Goal: Contribute content: Contribute content

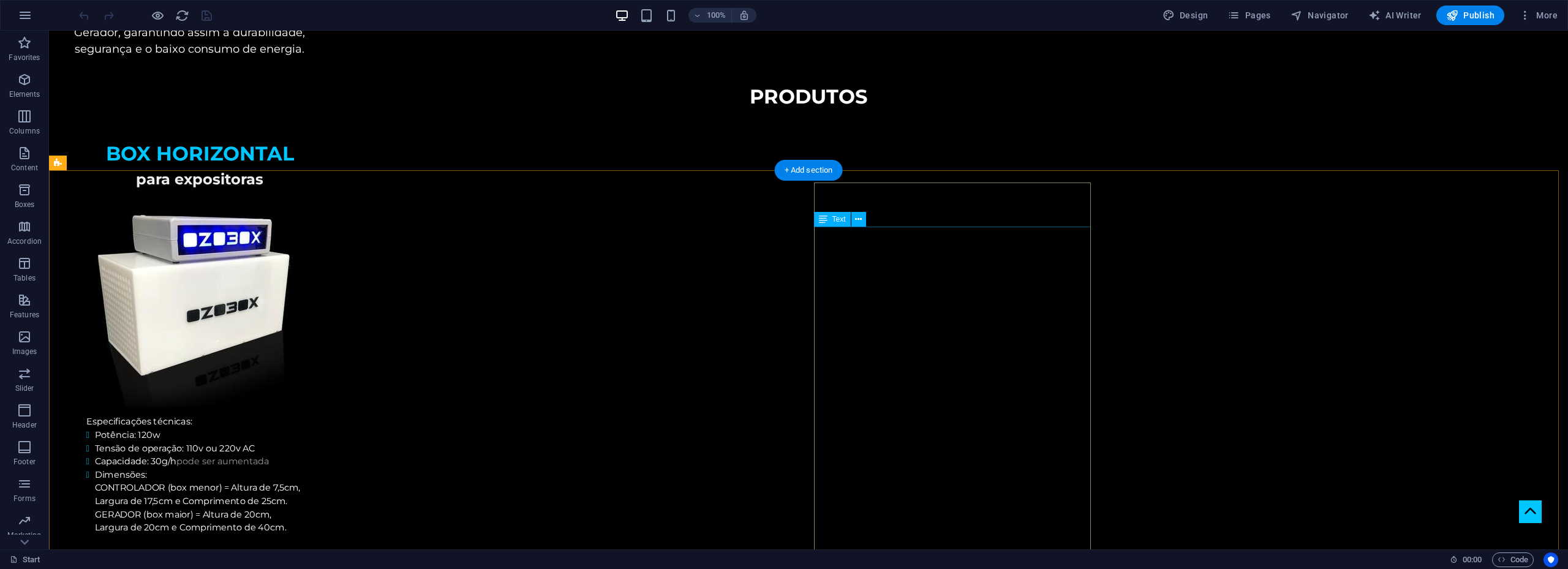
scroll to position [1225, 0]
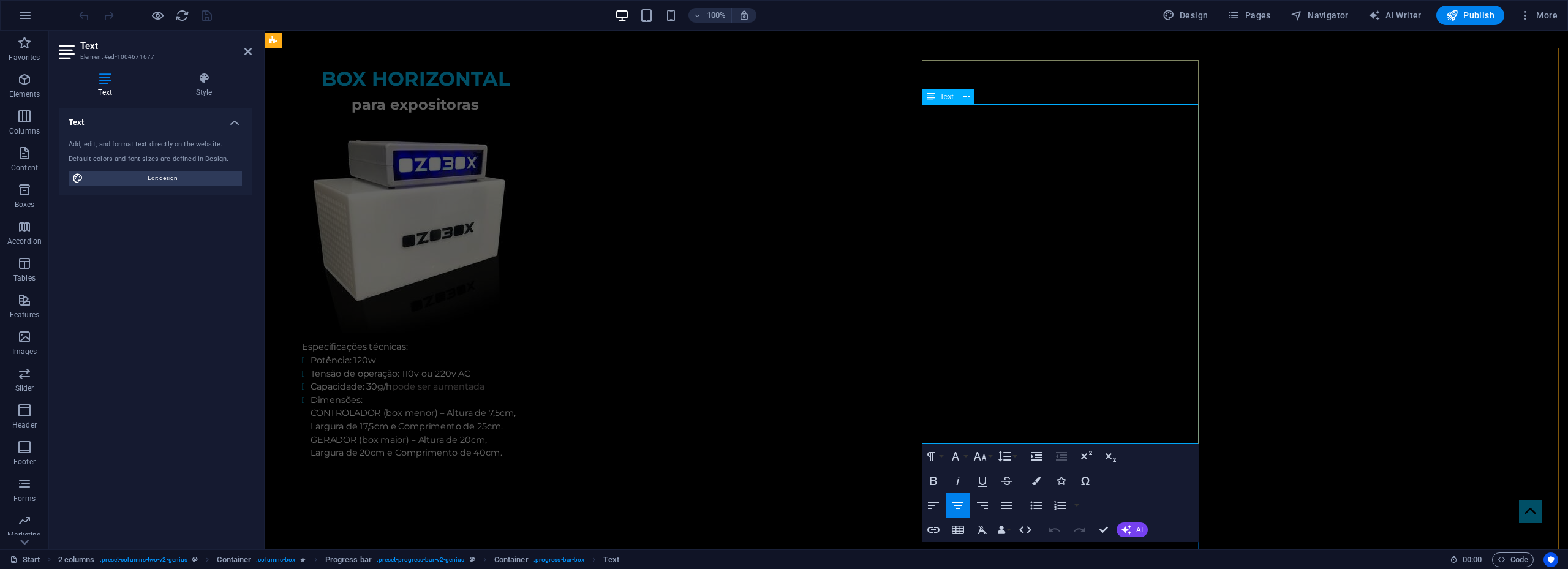
drag, startPoint x: 986, startPoint y: 305, endPoint x: 1180, endPoint y: 305, distance: 194.0
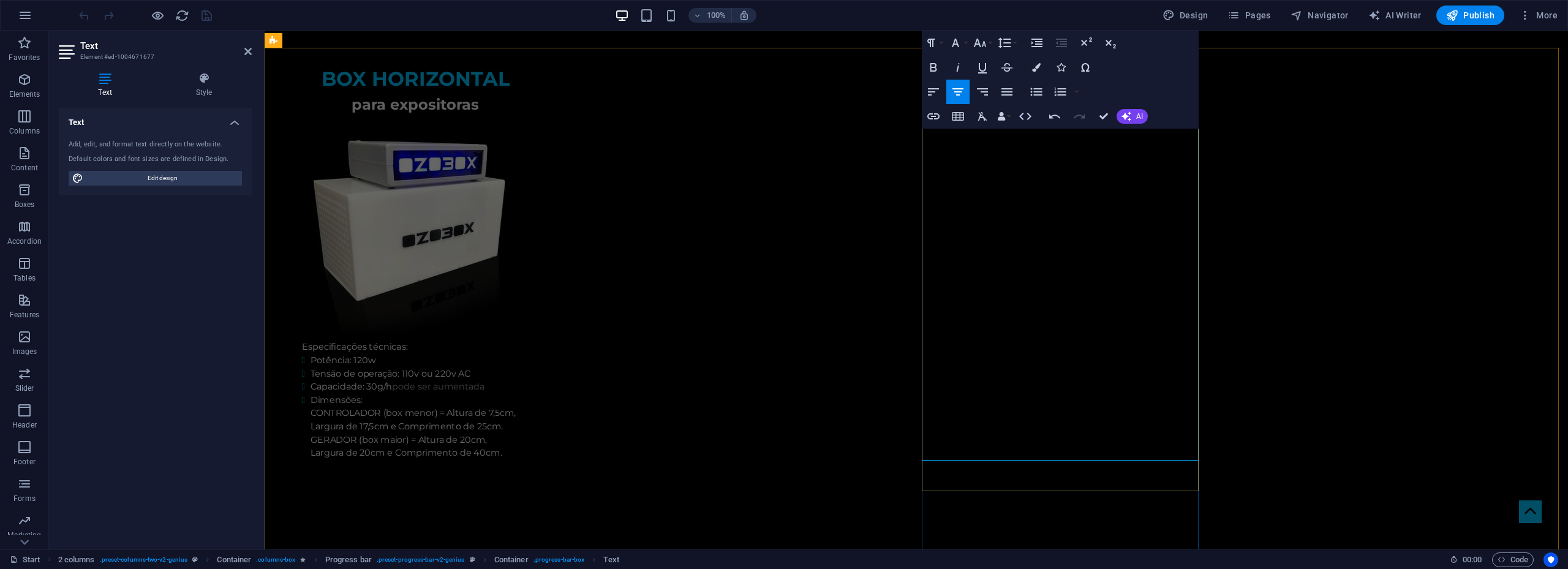
drag, startPoint x: 1088, startPoint y: 324, endPoint x: 927, endPoint y: 273, distance: 168.9
copy div "A base do gerador é feita de aço inoxidável, não necessitando de limpeza consta…"
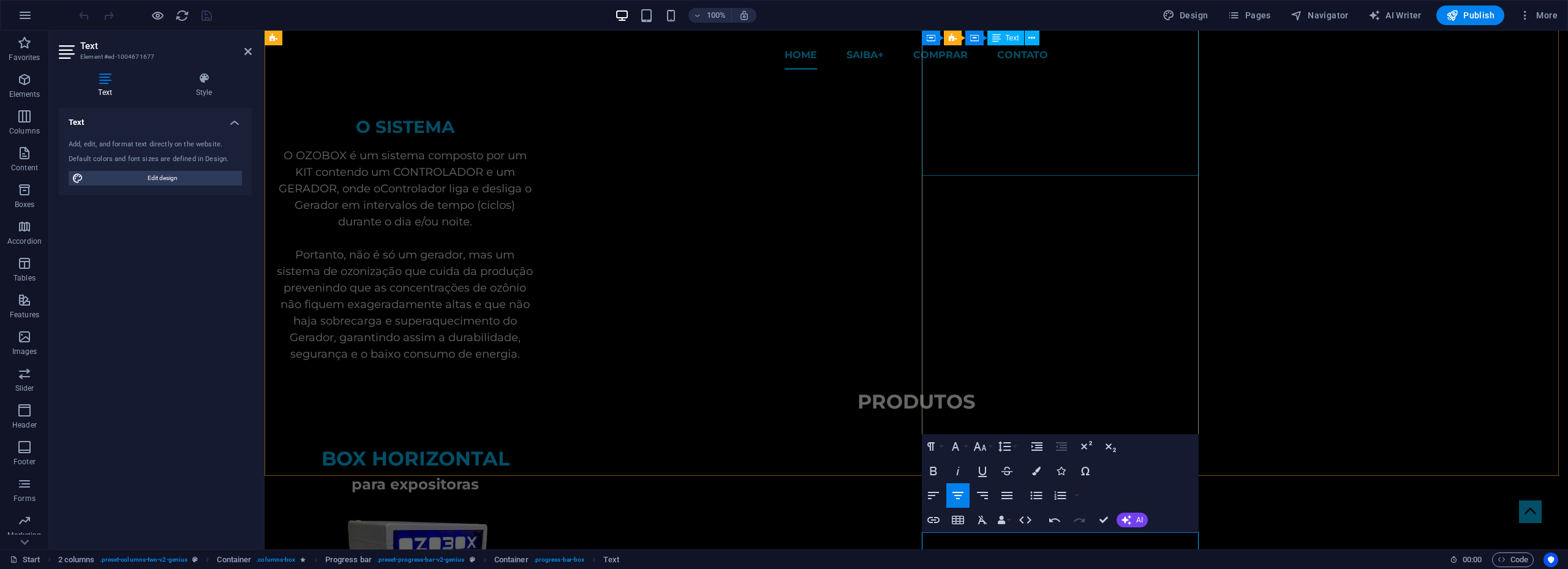
scroll to position [551, 0]
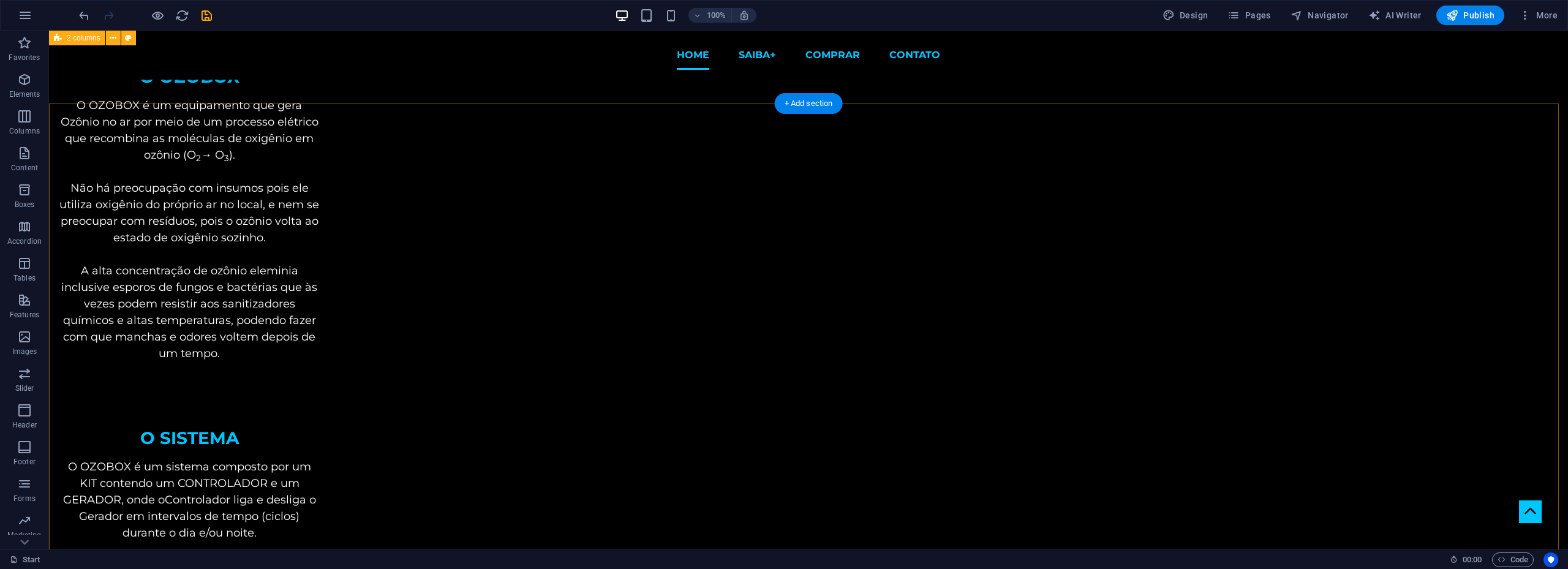
scroll to position [422, 0]
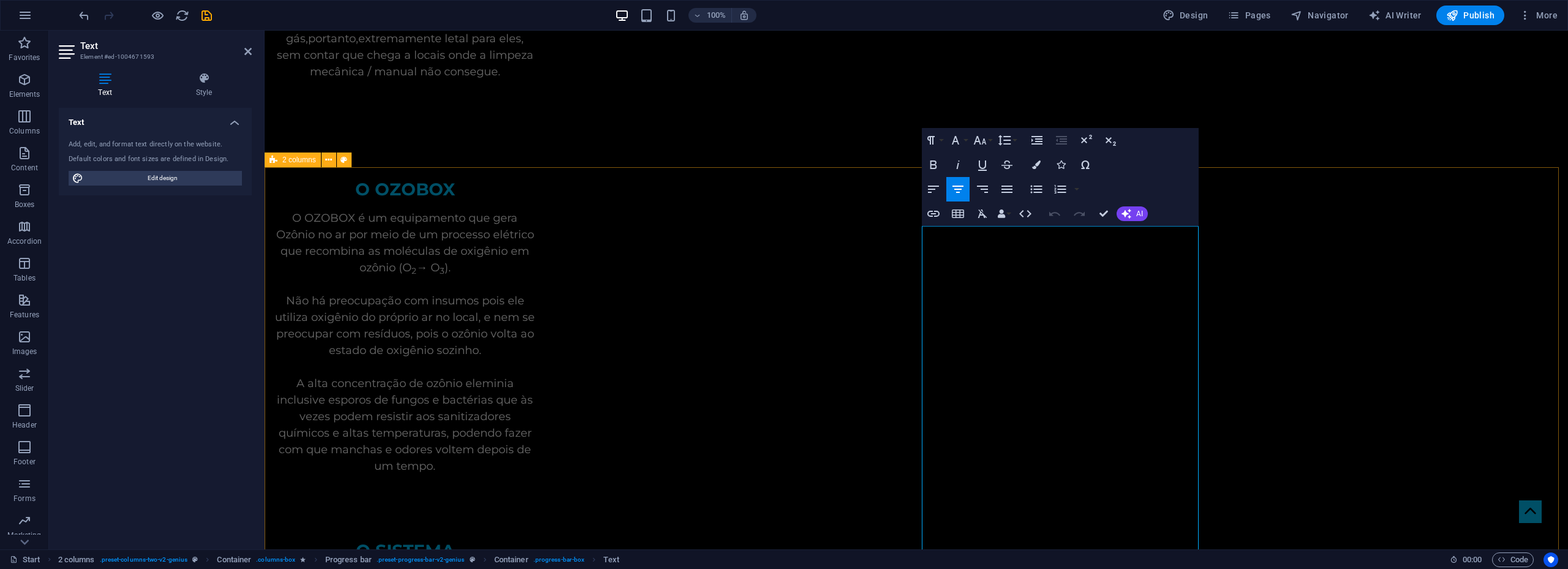
drag, startPoint x: 1182, startPoint y: 379, endPoint x: 919, endPoint y: 349, distance: 264.7
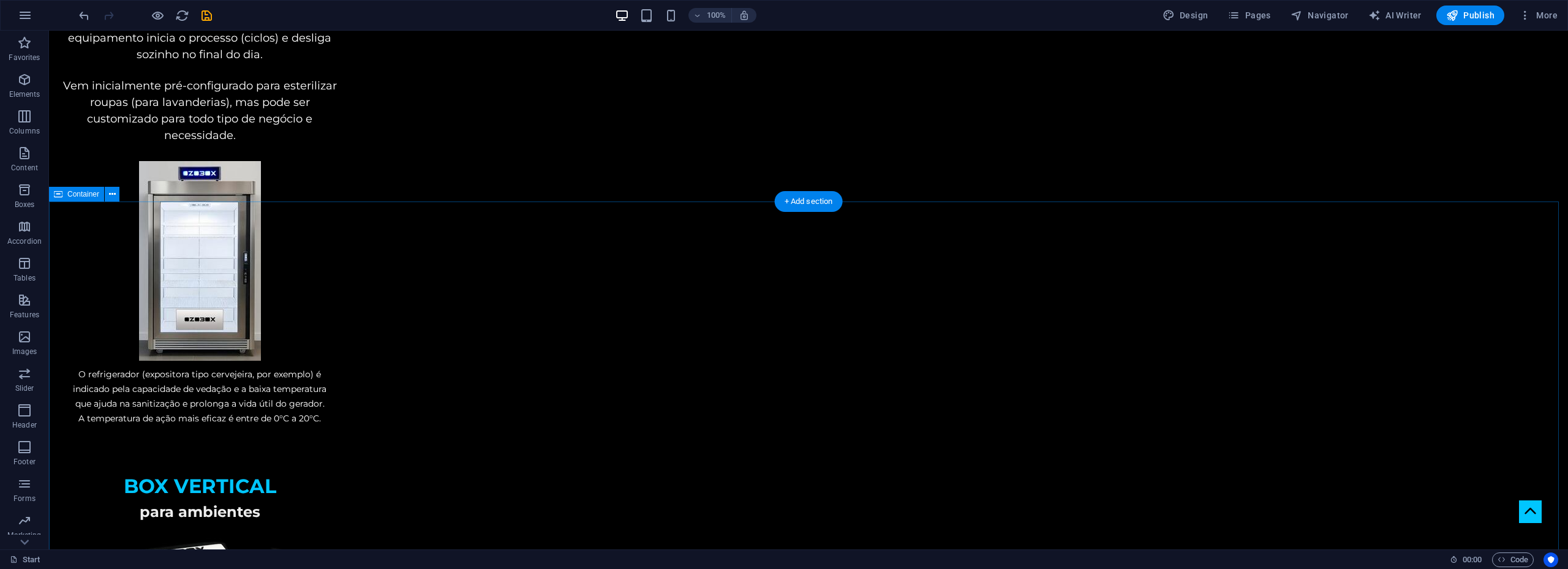
scroll to position [2014, 0]
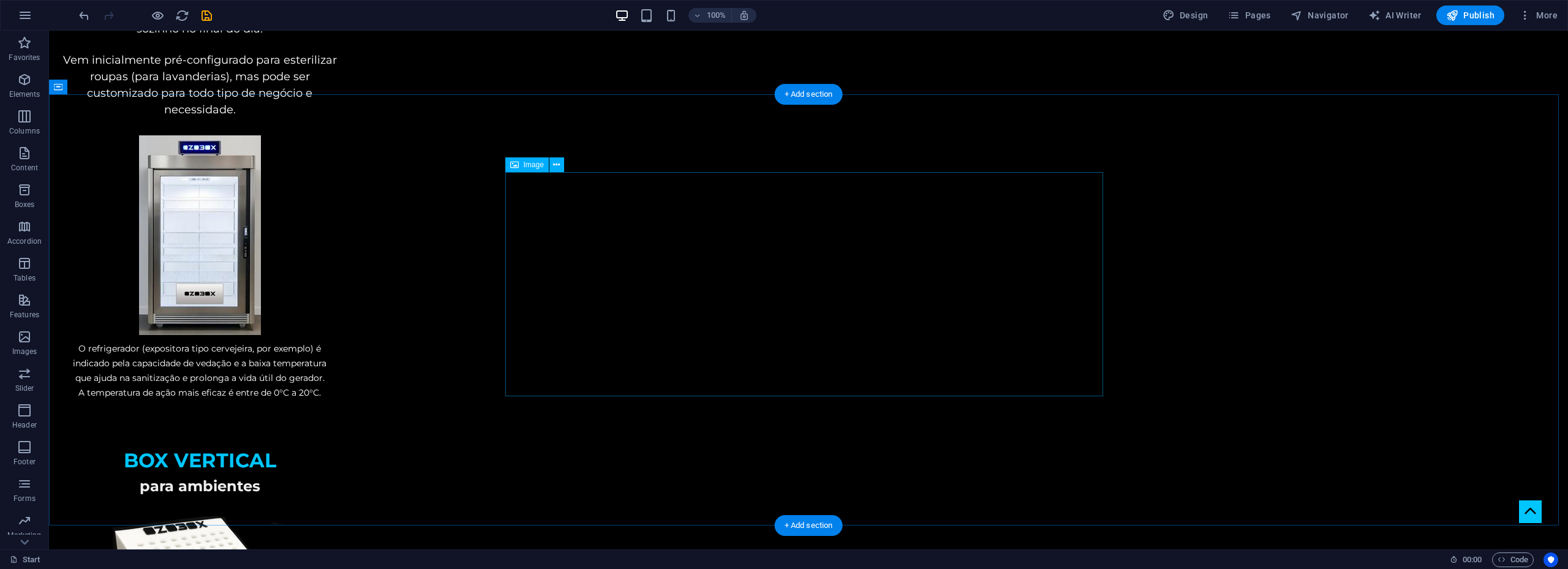
select select "px"
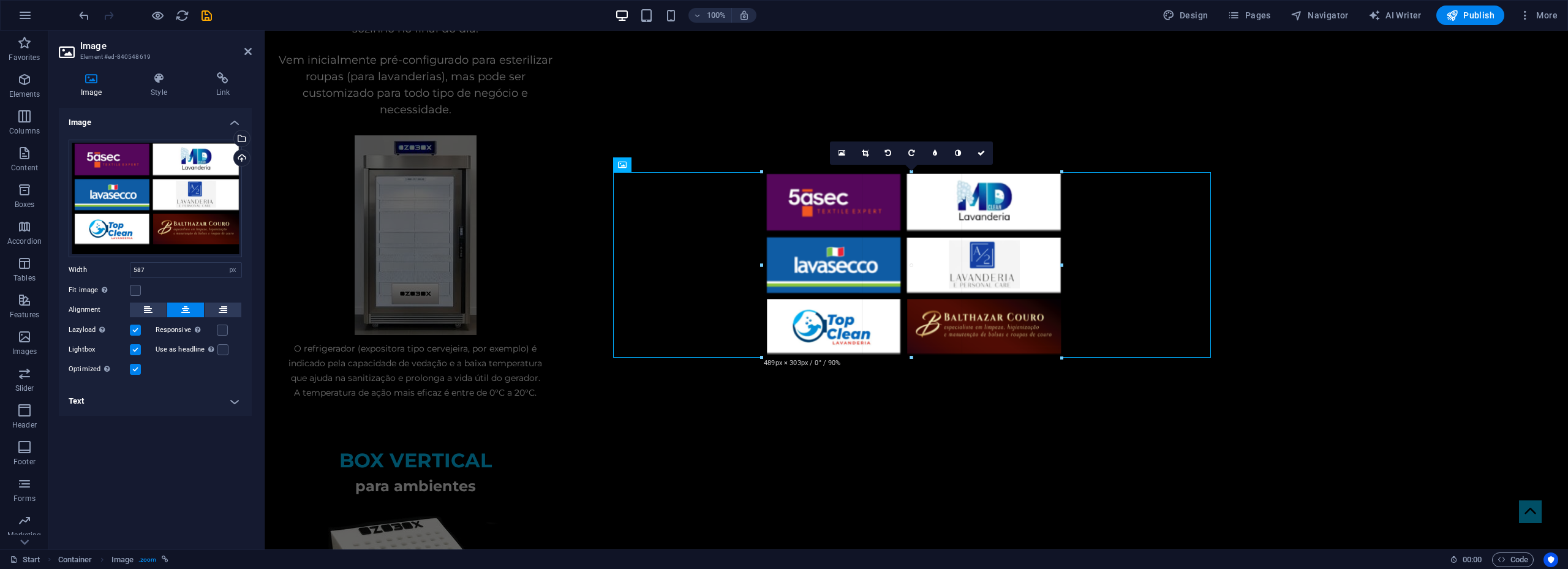
drag, startPoint x: 1090, startPoint y: 396, endPoint x: 1025, endPoint y: 359, distance: 74.8
type input "488"
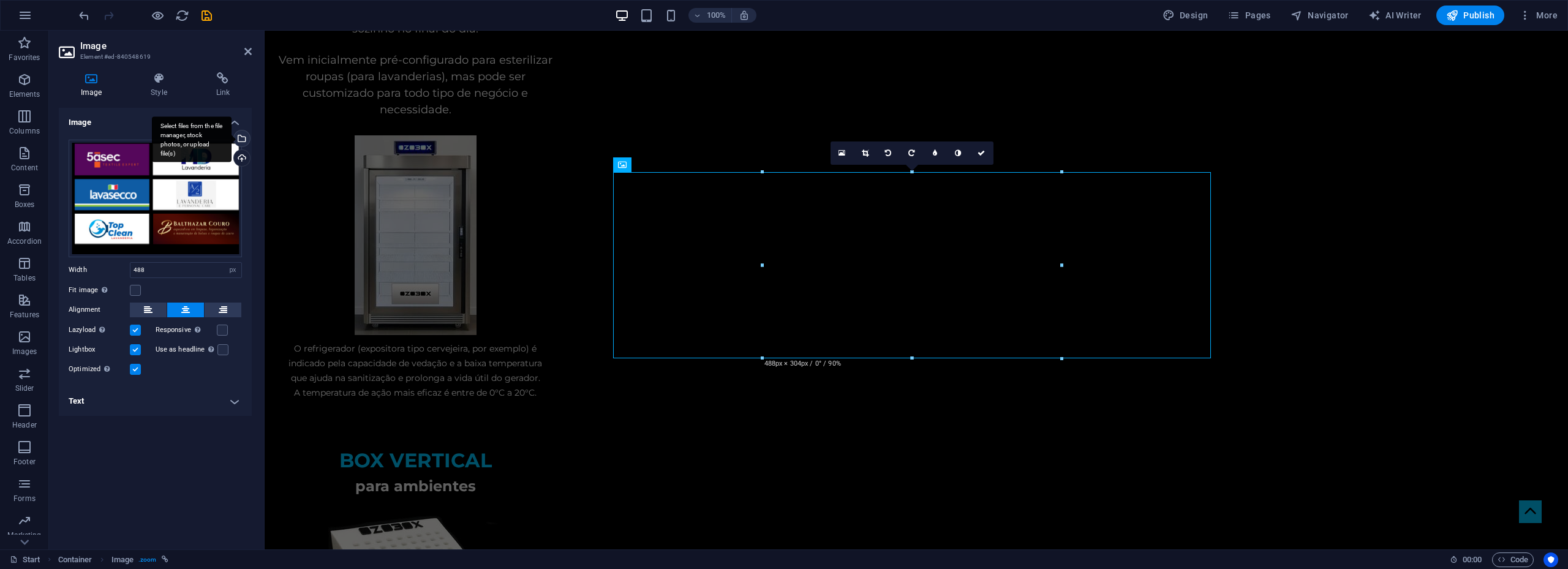
click at [241, 141] on div "Select files from the file manager, stock photos, or upload file(s)" at bounding box center [240, 139] width 19 height 19
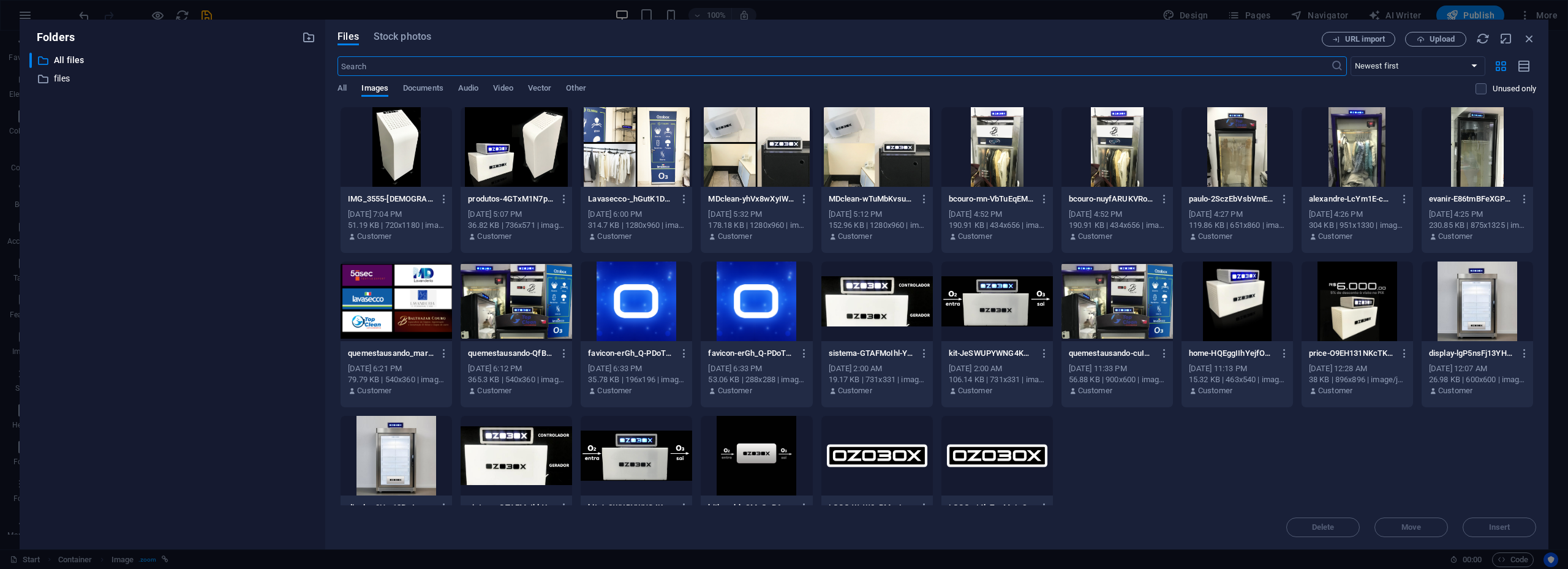
click at [398, 298] on div at bounding box center [396, 301] width 111 height 80
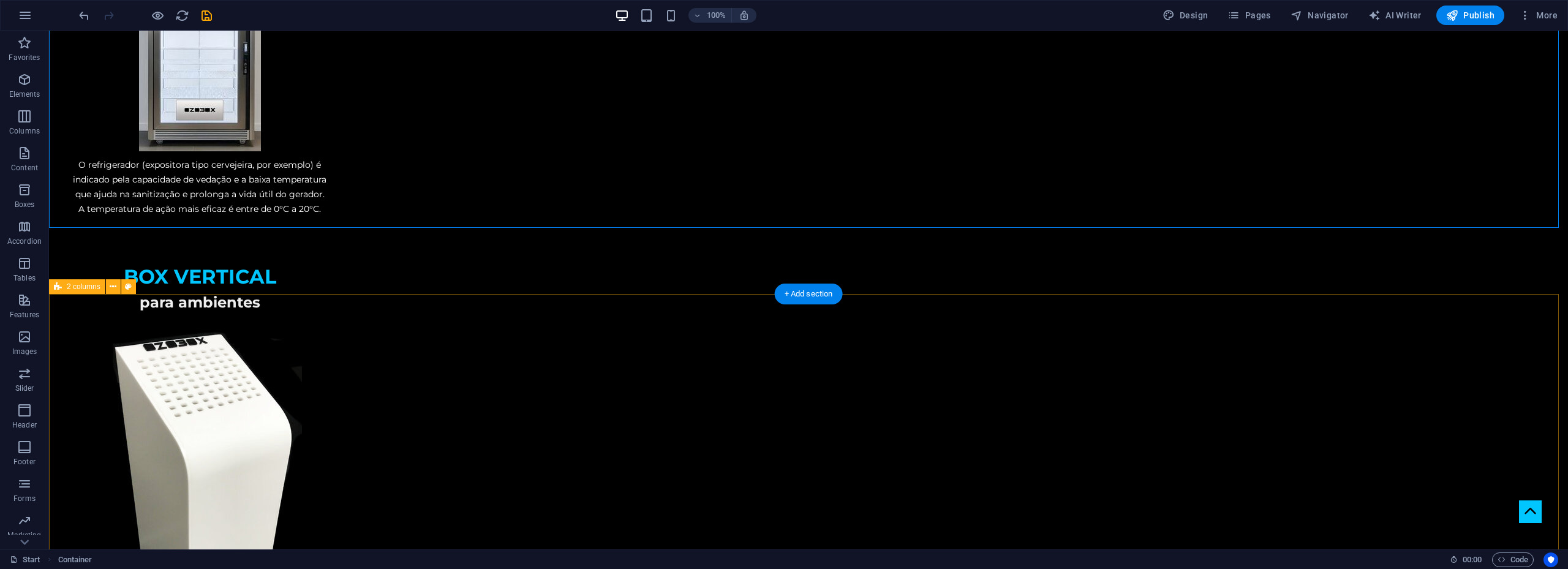
scroll to position [2381, 0]
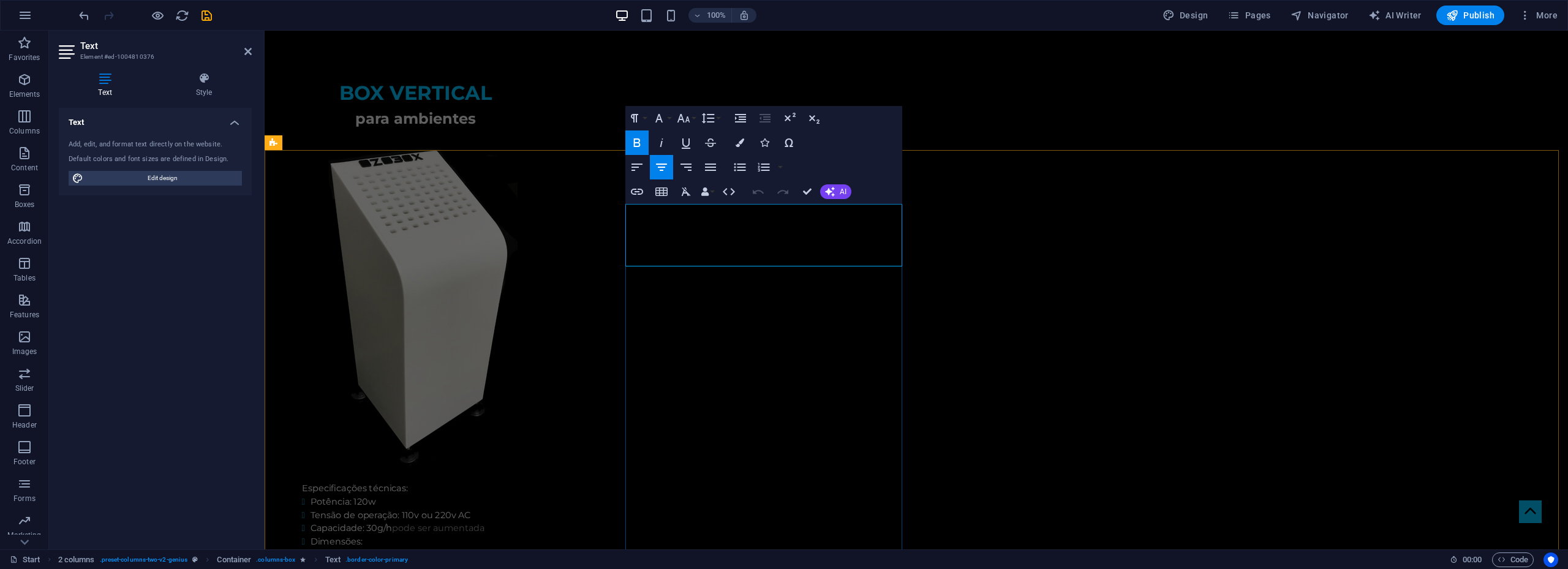
drag, startPoint x: 685, startPoint y: 242, endPoint x: 717, endPoint y: 242, distance: 32.0
click at [696, 120] on button "Font Size" at bounding box center [686, 118] width 24 height 24
click at [703, 166] on link "24" at bounding box center [696, 172] width 44 height 19
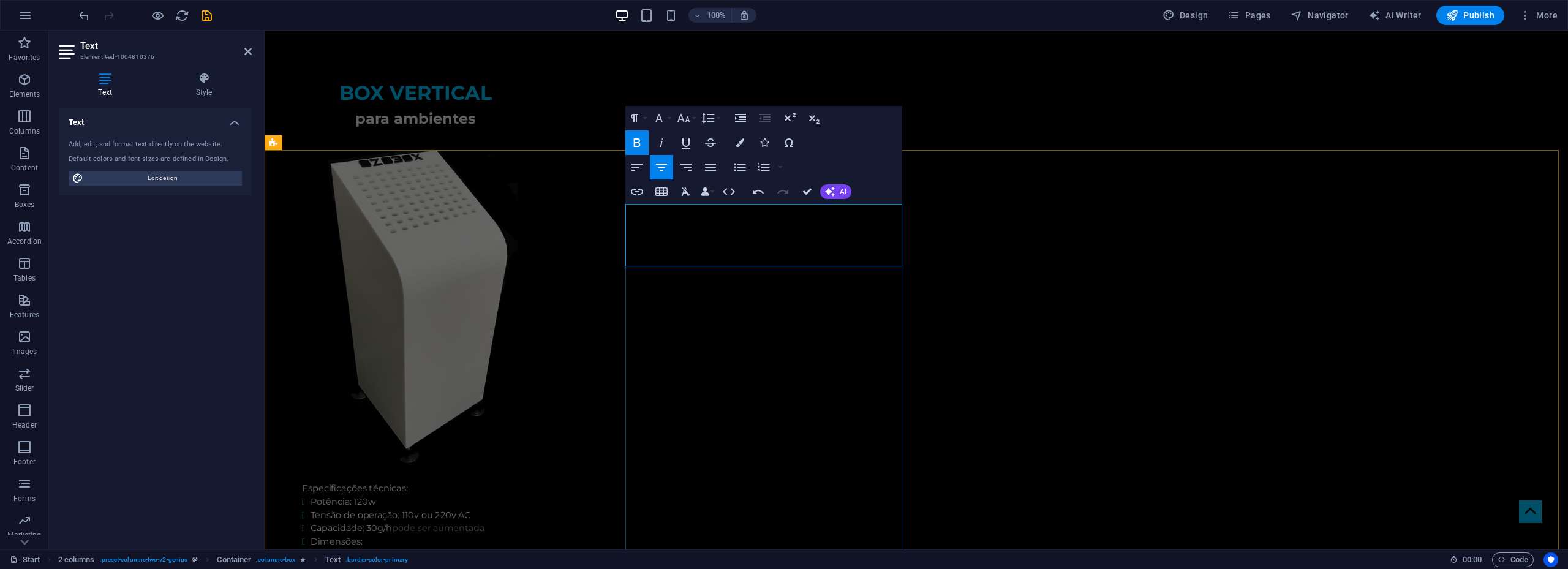
drag, startPoint x: 711, startPoint y: 240, endPoint x: 818, endPoint y: 238, distance: 107.0
click at [683, 116] on icon "button" at bounding box center [683, 118] width 15 height 15
click at [685, 208] on link "36" at bounding box center [696, 208] width 44 height 19
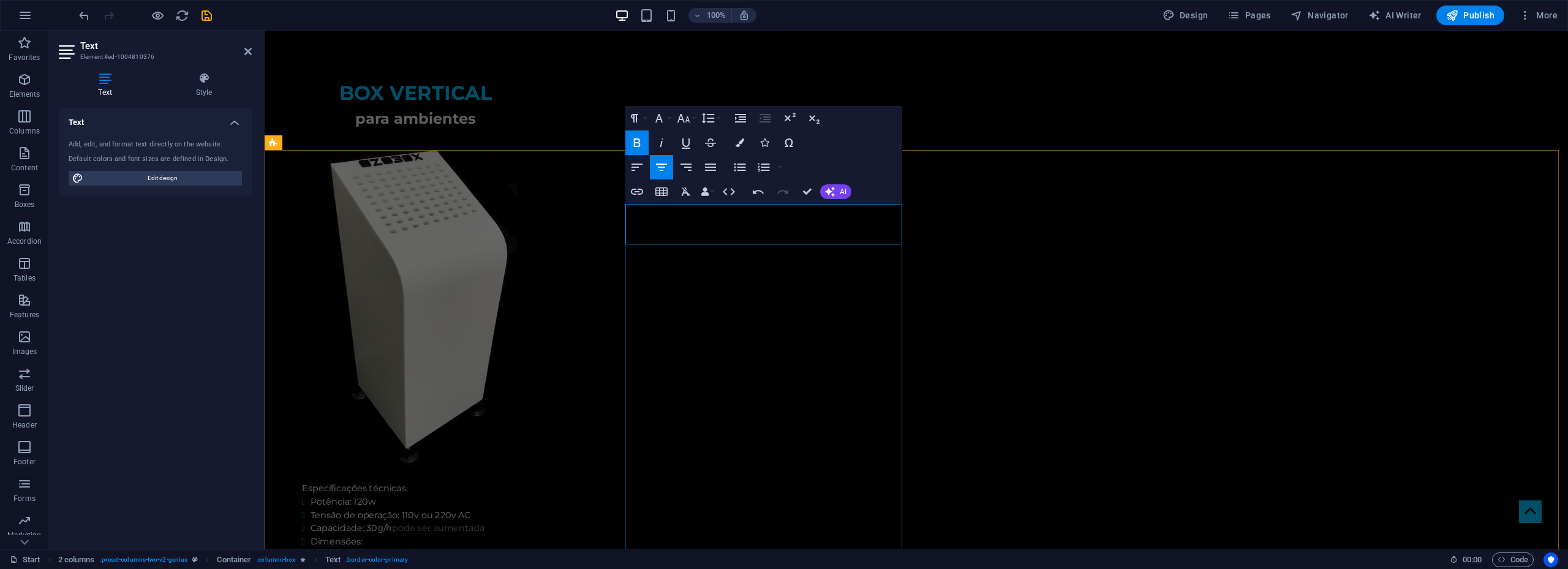
drag, startPoint x: 796, startPoint y: 228, endPoint x: 1002, endPoint y: 197, distance: 208.3
click at [689, 120] on icon "button" at bounding box center [683, 118] width 15 height 15
click at [699, 170] on link "24" at bounding box center [696, 172] width 44 height 19
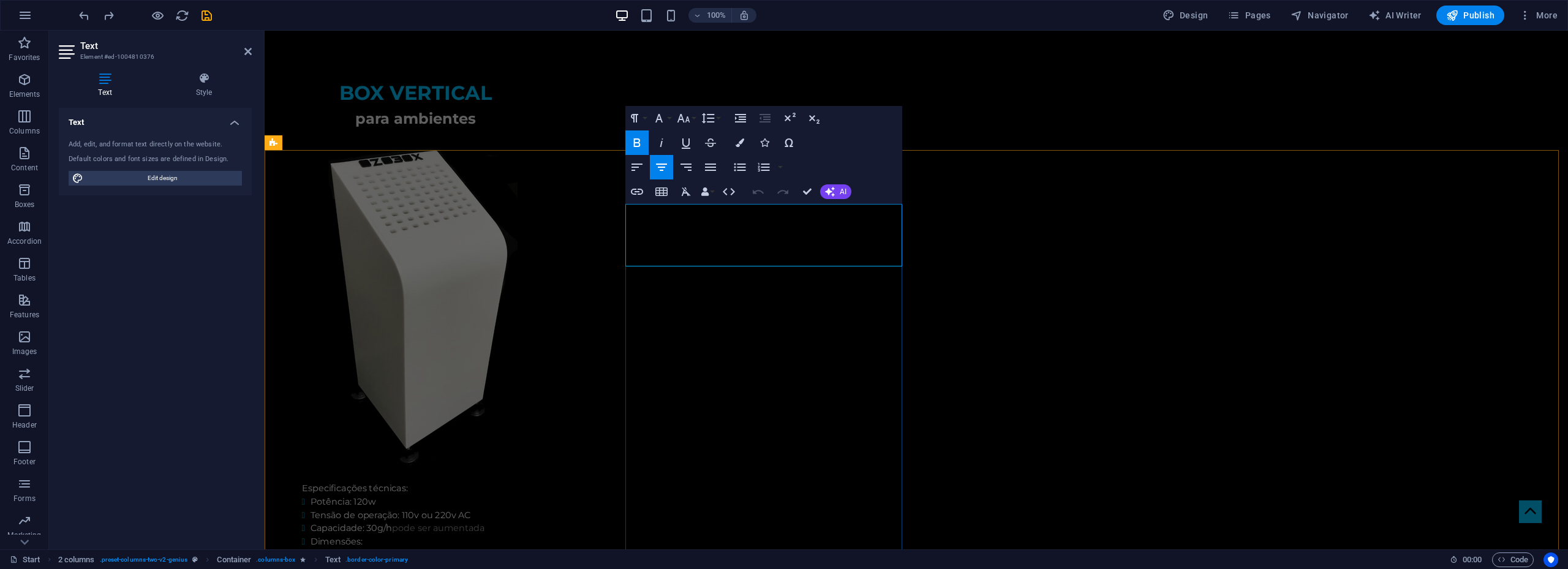
drag, startPoint x: 842, startPoint y: 243, endPoint x: 820, endPoint y: 245, distance: 22.1
click at [808, 120] on icon "button" at bounding box center [813, 118] width 15 height 15
click at [685, 122] on icon "button" at bounding box center [683, 118] width 15 height 15
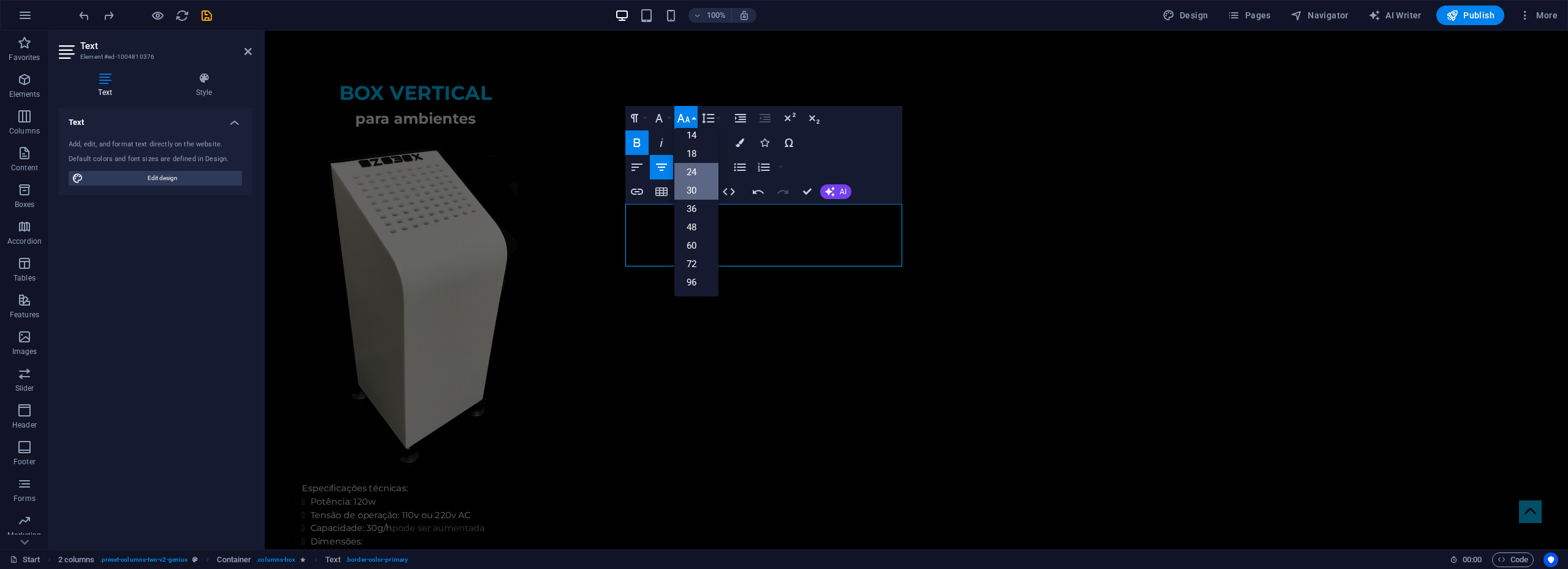
click at [690, 173] on link "24" at bounding box center [696, 172] width 44 height 19
click at [685, 117] on icon "button" at bounding box center [683, 118] width 15 height 15
click at [199, 88] on h4 "Style" at bounding box center [204, 84] width 96 height 26
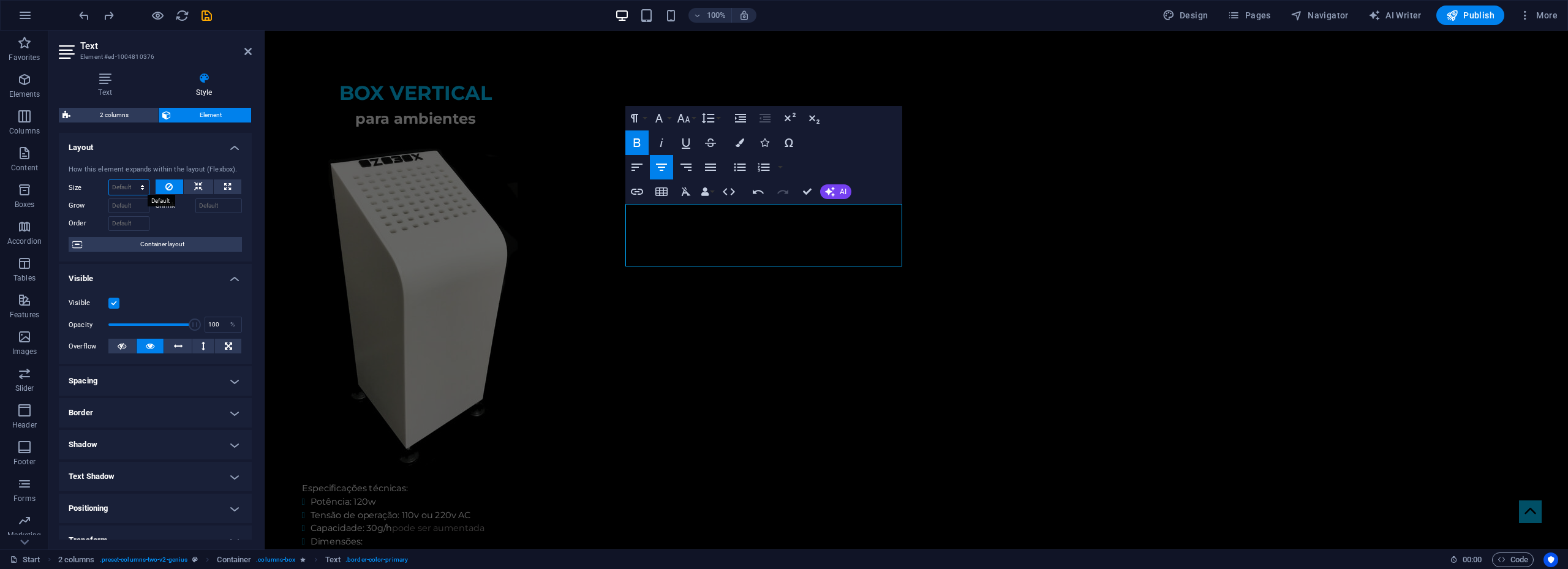
click at [120, 188] on select "Default auto px % 1/1 1/2 1/3 1/4 1/5 1/6 1/7 1/8 1/9 1/10" at bounding box center [129, 187] width 40 height 15
select select "px"
click at [130, 180] on select "Default auto px % 1/1 1/2 1/3 1/4 1/5 1/6 1/7 1/8 1/9 1/10" at bounding box center [129, 187] width 40 height 15
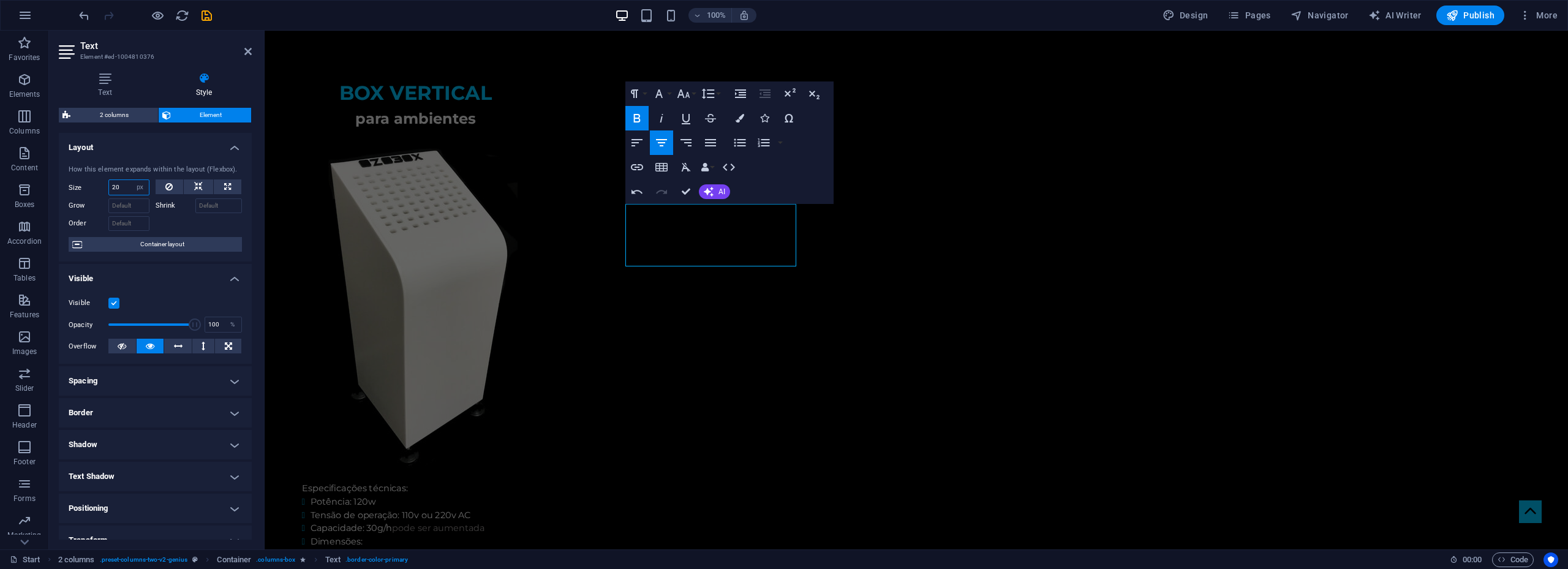
click at [120, 183] on input "20" at bounding box center [129, 187] width 40 height 15
drag, startPoint x: 120, startPoint y: 183, endPoint x: 103, endPoint y: 184, distance: 17.0
click at [103, 184] on div "Size 20 Default auto px % 1/1 1/2 1/3 1/4 1/5 1/6 1/7 1/8 1/9 1/10" at bounding box center [109, 187] width 81 height 16
type input "40"
click at [132, 188] on select "Default auto px % 1/1 1/2 1/3 1/4 1/5 1/6 1/7 1/8 1/9 1/10" at bounding box center [140, 187] width 17 height 15
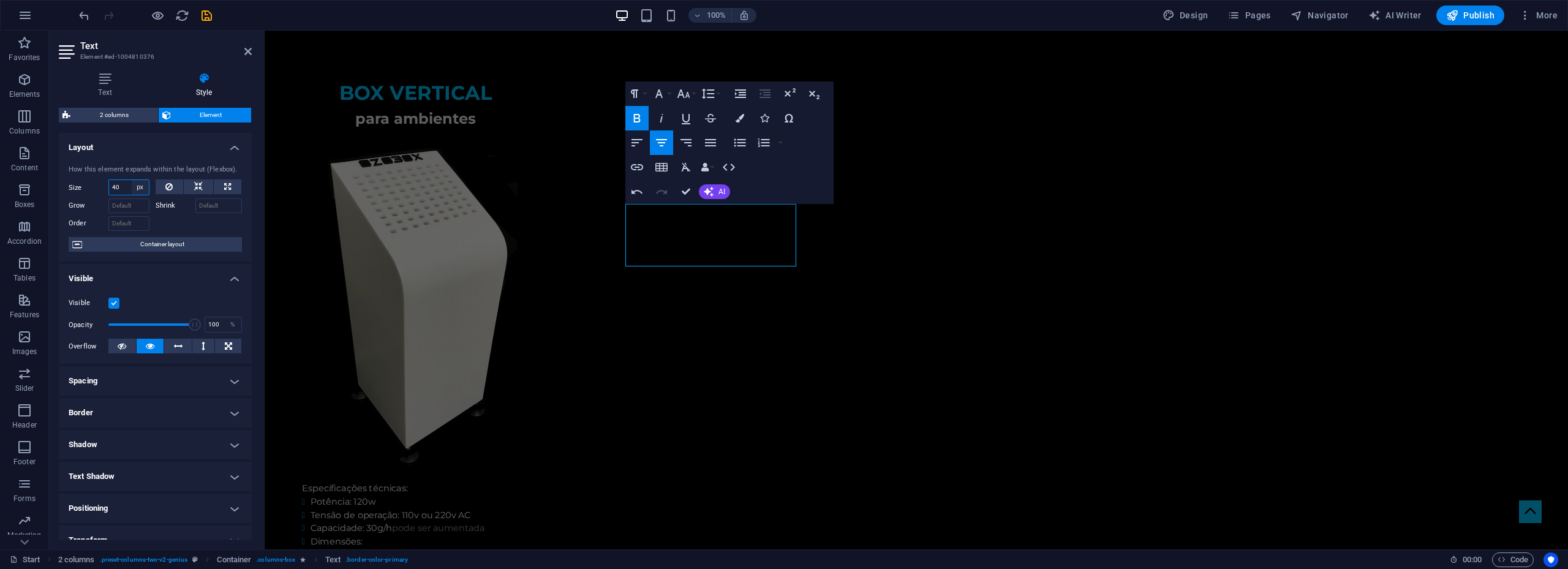
select select "rlg8cfiqae"
click at [132, 180] on select "Default auto px % 1/1 1/2 1/3 1/4 1/5 1/6 1/7 1/8 1/9 1/10" at bounding box center [140, 187] width 17 height 15
select select "DISABLED_OPTION_VALUE"
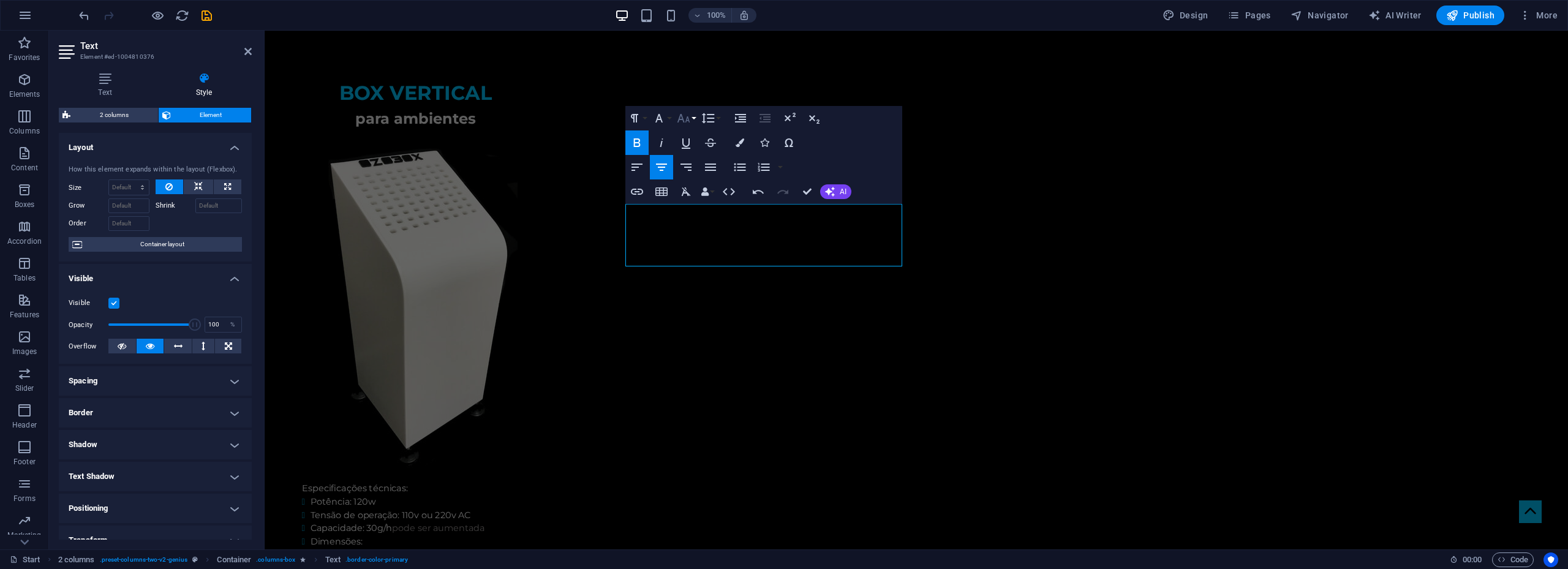
click at [683, 116] on icon "button" at bounding box center [683, 118] width 15 height 15
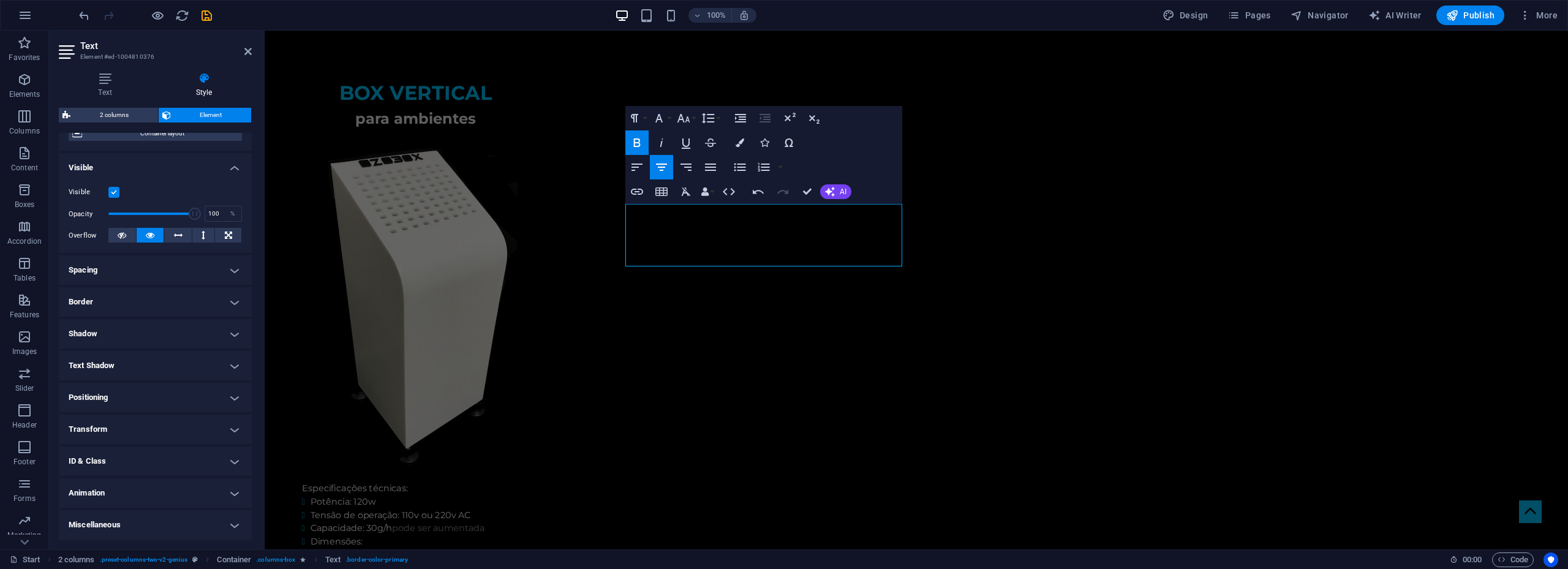
click at [147, 518] on h4 "Miscellaneous" at bounding box center [155, 525] width 193 height 29
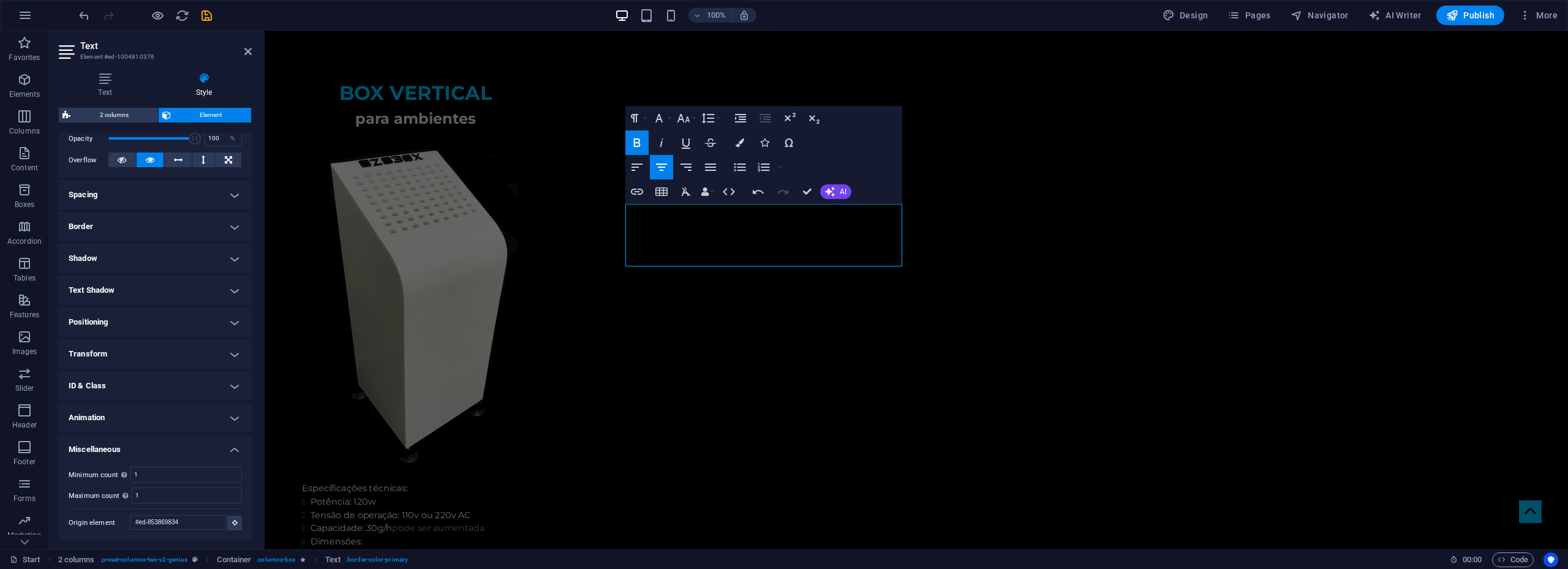
scroll to position [187, 0]
click at [160, 353] on h4 "Transform" at bounding box center [155, 353] width 193 height 29
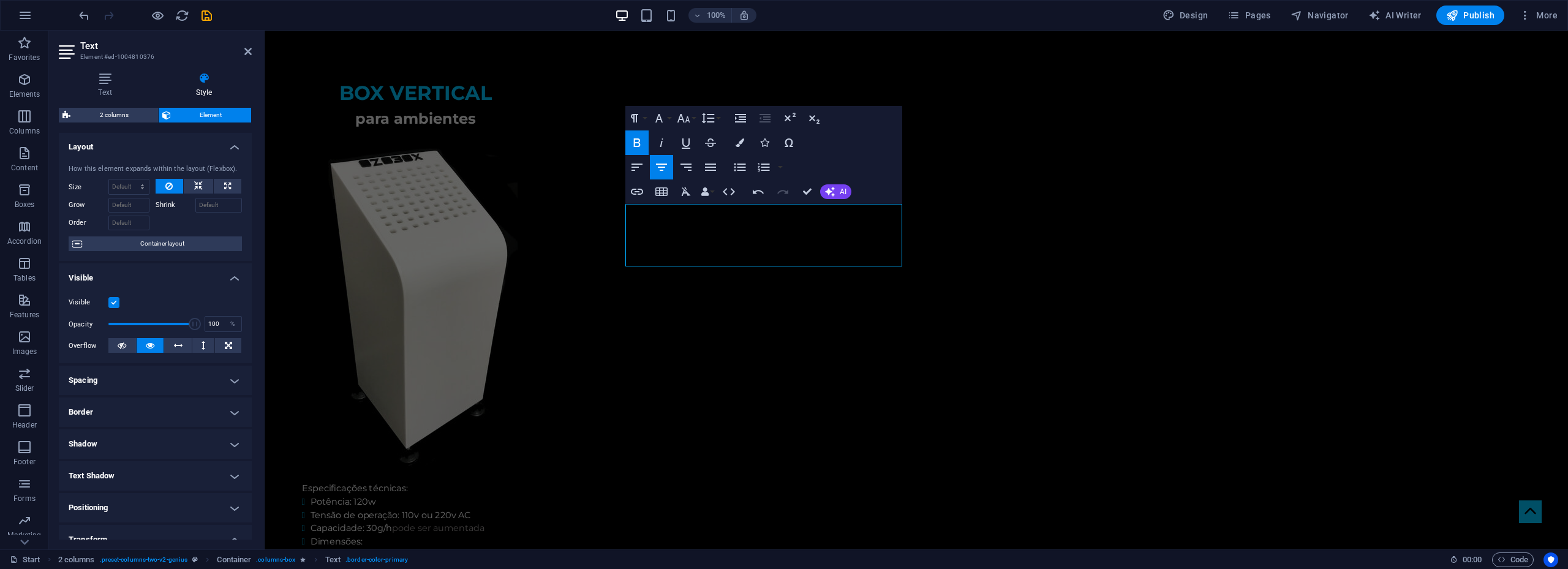
scroll to position [0, 0]
click at [109, 83] on icon at bounding box center [105, 78] width 93 height 12
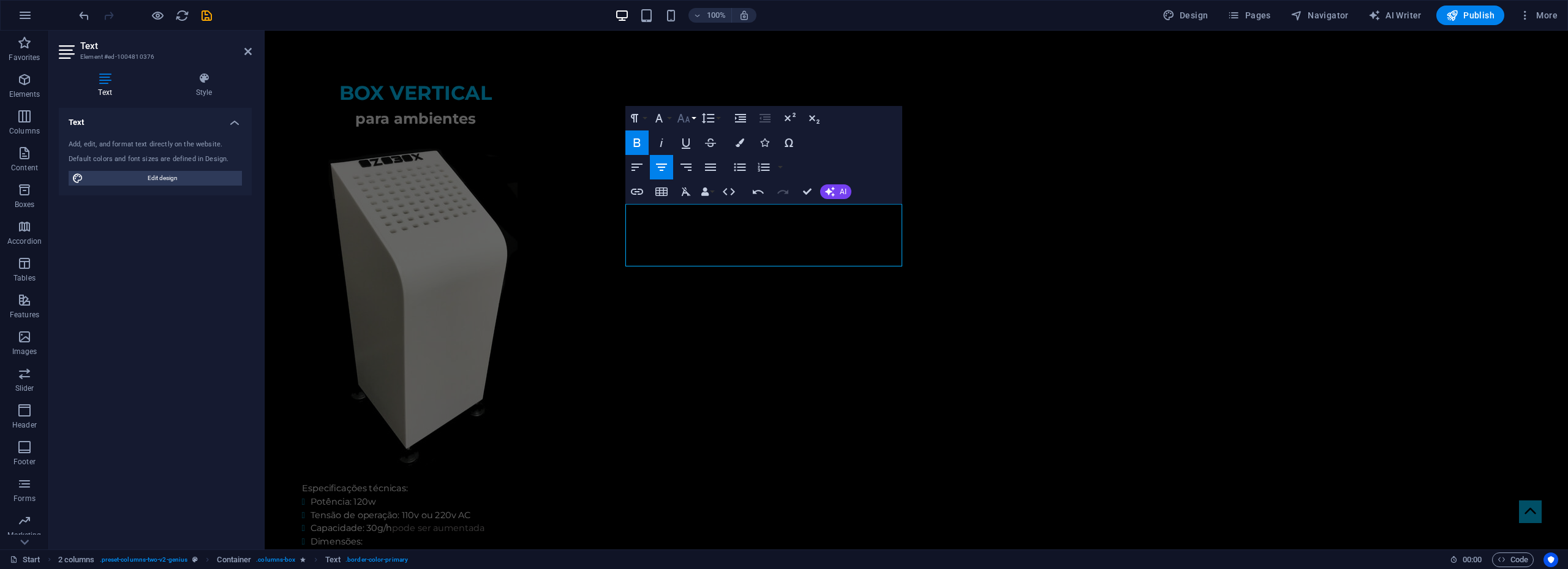
click at [694, 118] on button "Font Size" at bounding box center [686, 118] width 24 height 24
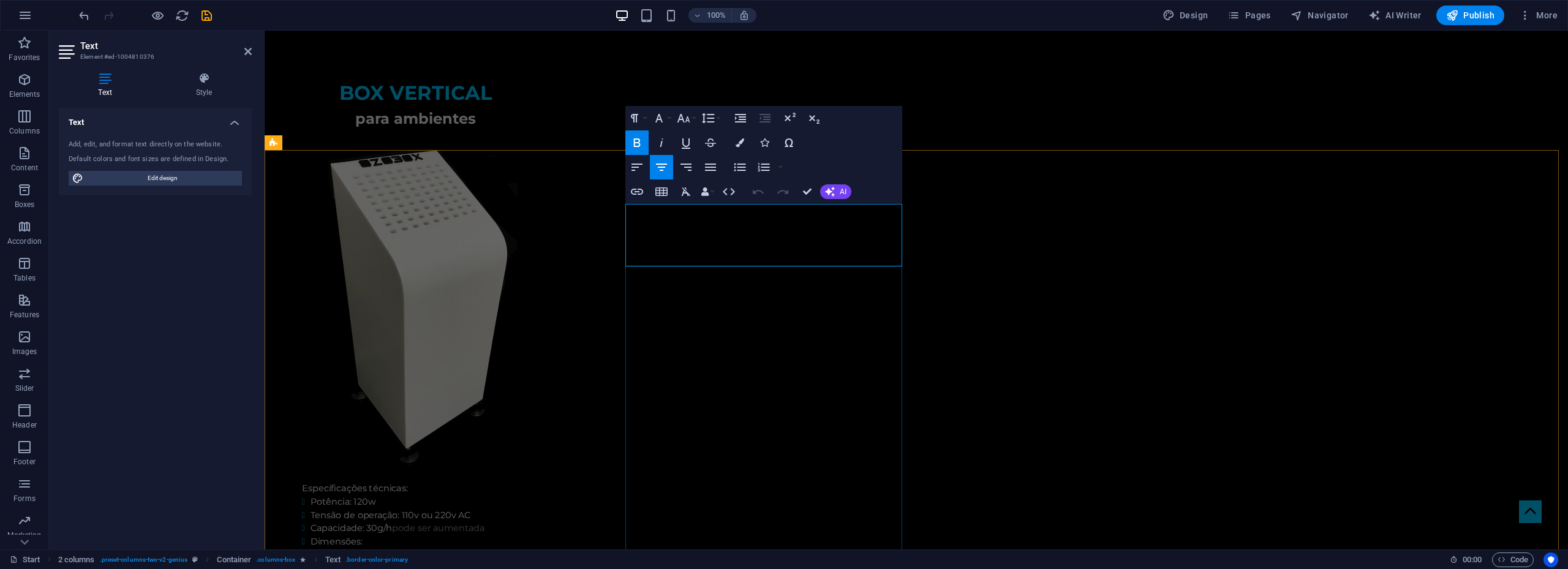
drag, startPoint x: 721, startPoint y: 231, endPoint x: 822, endPoint y: 238, distance: 101.2
click at [691, 116] on button "Font Size" at bounding box center [686, 118] width 24 height 24
click at [698, 226] on link "48" at bounding box center [696, 227] width 44 height 19
drag, startPoint x: 720, startPoint y: 233, endPoint x: 697, endPoint y: 227, distance: 23.8
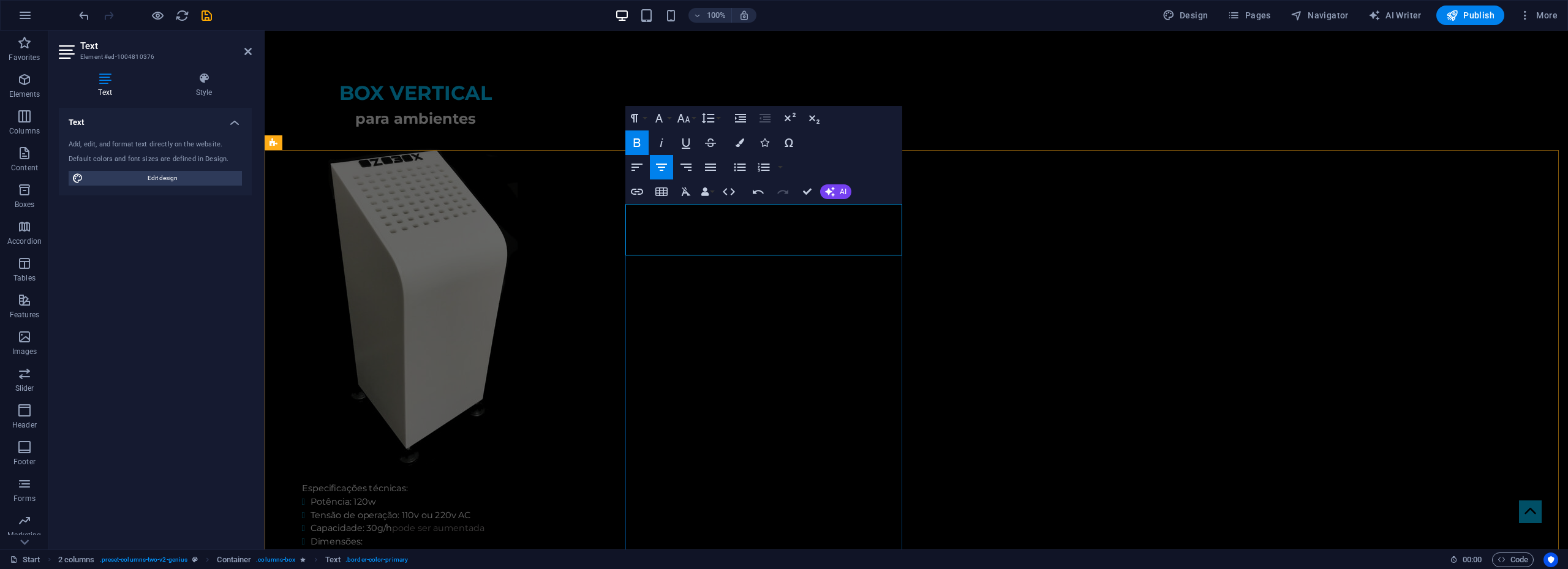
click at [690, 114] on icon "button" at bounding box center [683, 118] width 15 height 15
click at [693, 187] on link "30" at bounding box center [696, 190] width 44 height 19
click at [686, 120] on icon "button" at bounding box center [683, 118] width 13 height 8
click at [685, 170] on link "24" at bounding box center [696, 172] width 44 height 19
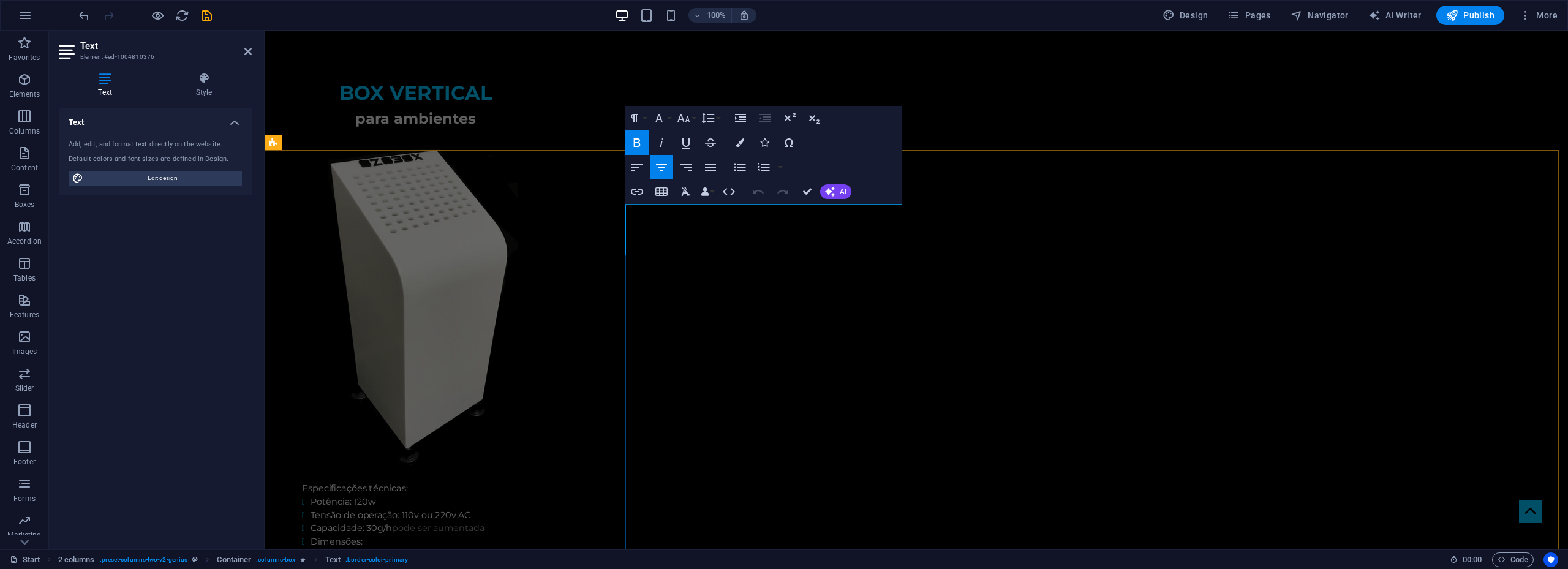
drag, startPoint x: 717, startPoint y: 233, endPoint x: 679, endPoint y: 228, distance: 38.3
click at [690, 120] on icon "button" at bounding box center [683, 118] width 15 height 15
click at [696, 188] on link "30" at bounding box center [696, 190] width 44 height 19
drag, startPoint x: 808, startPoint y: 236, endPoint x: 845, endPoint y: 238, distance: 37.1
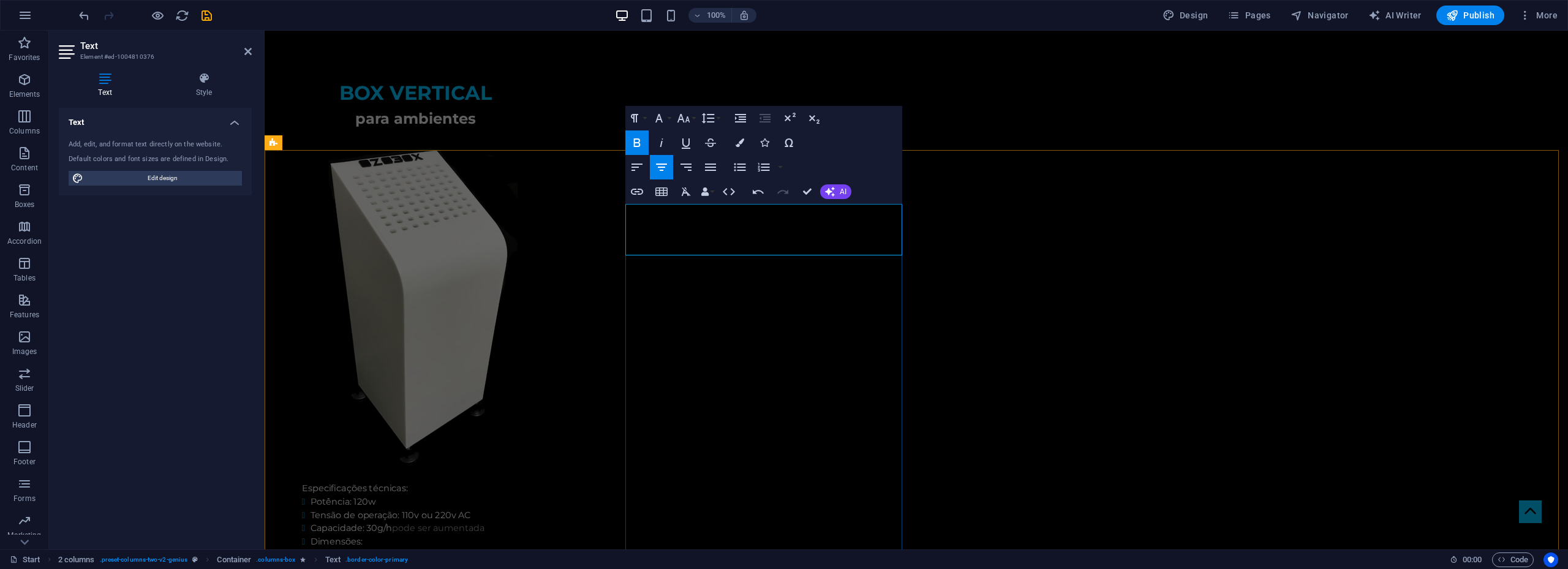
click at [692, 121] on button "Font Size" at bounding box center [686, 118] width 24 height 24
click at [694, 187] on link "30" at bounding box center [696, 190] width 44 height 19
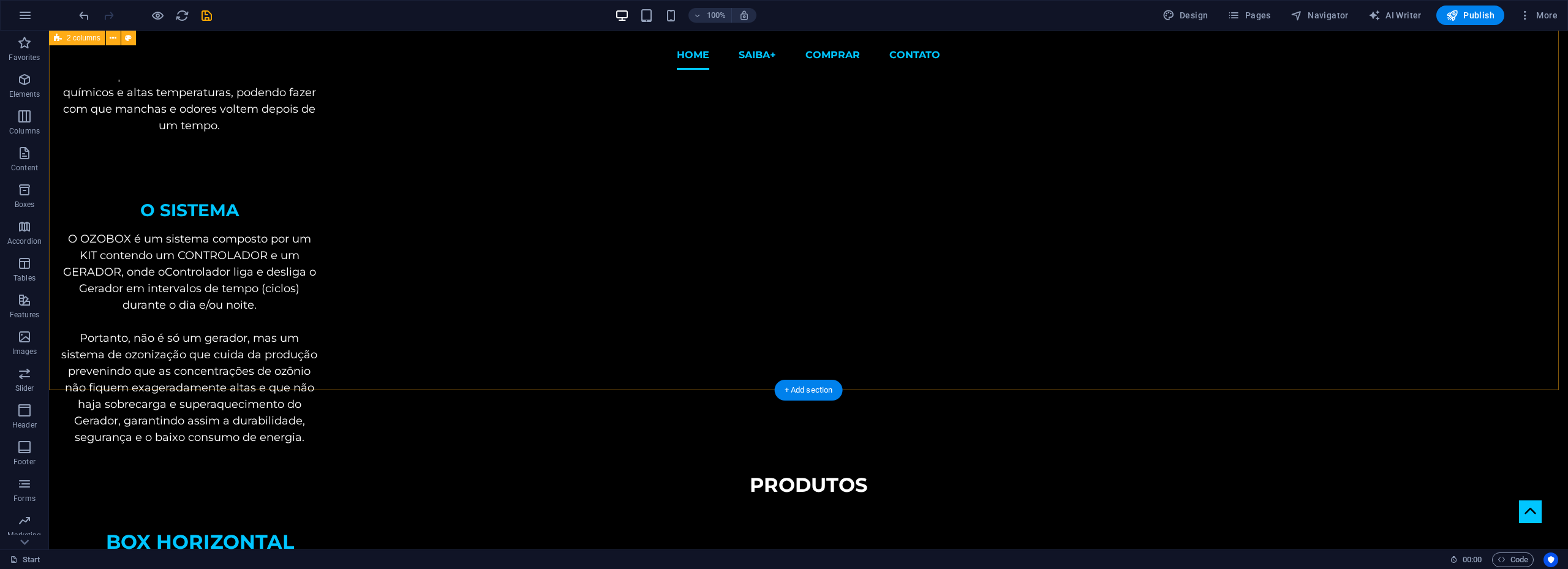
scroll to position [482, 0]
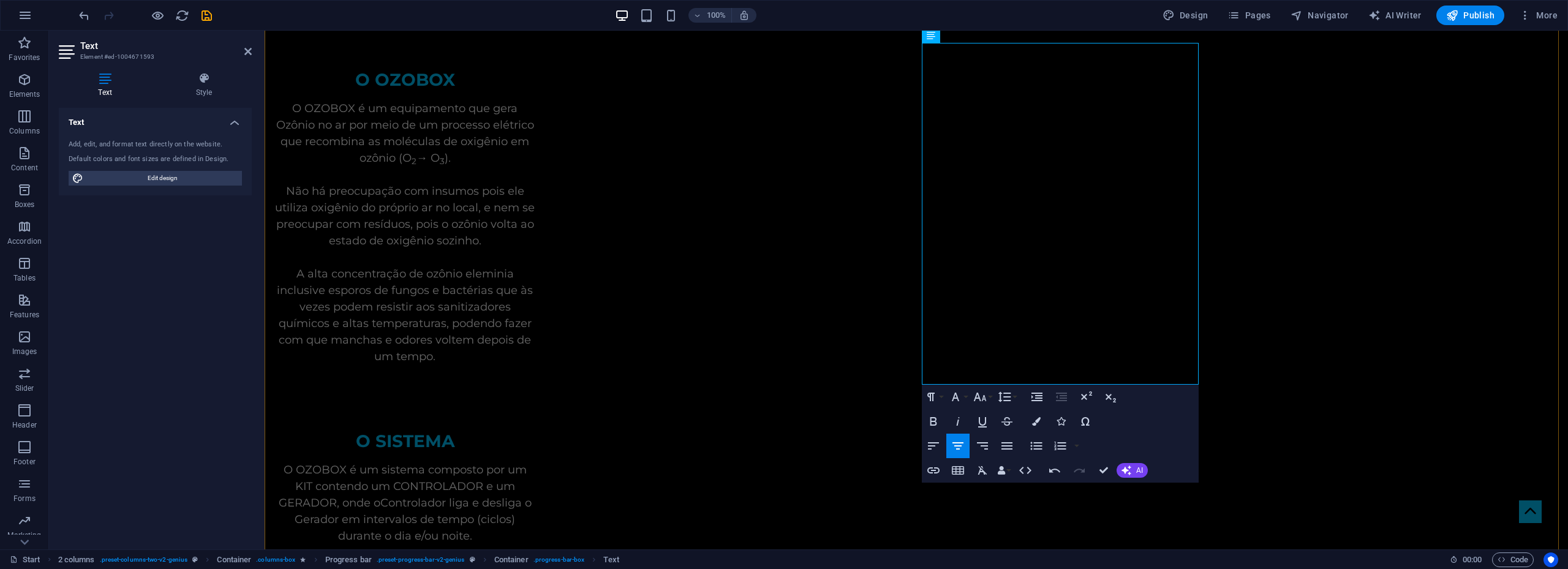
scroll to position [605, 0]
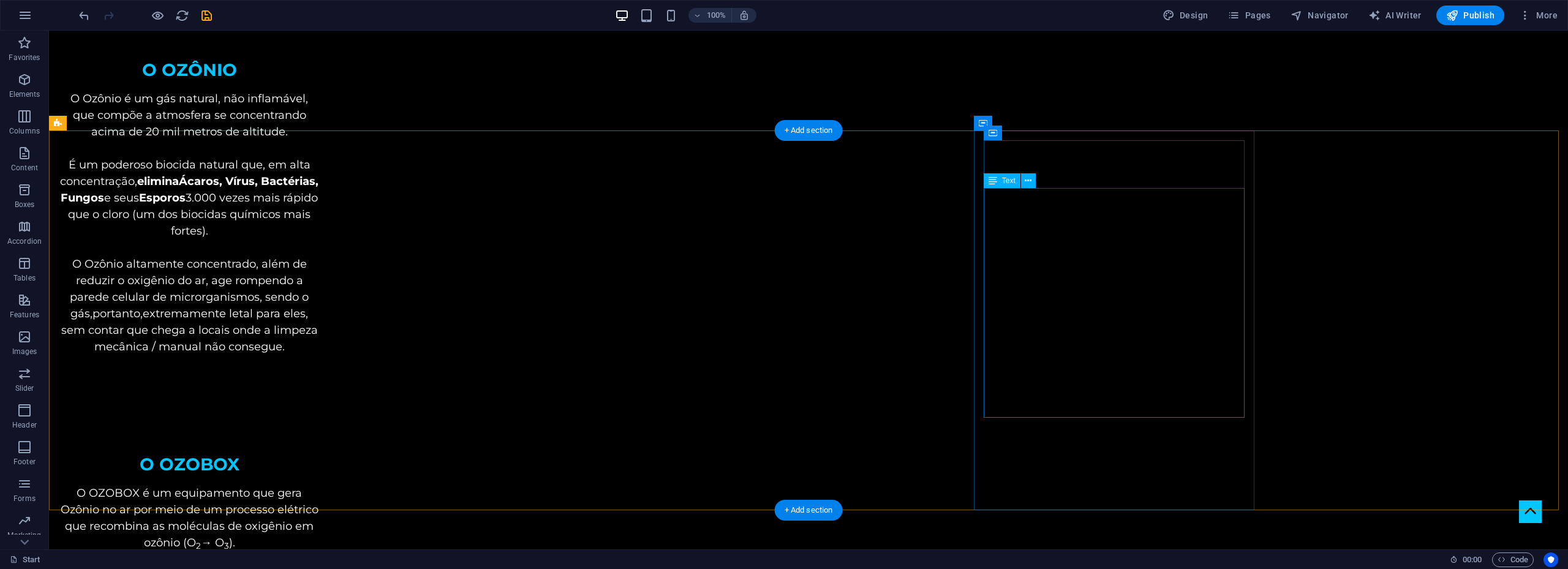
scroll to position [0, 0]
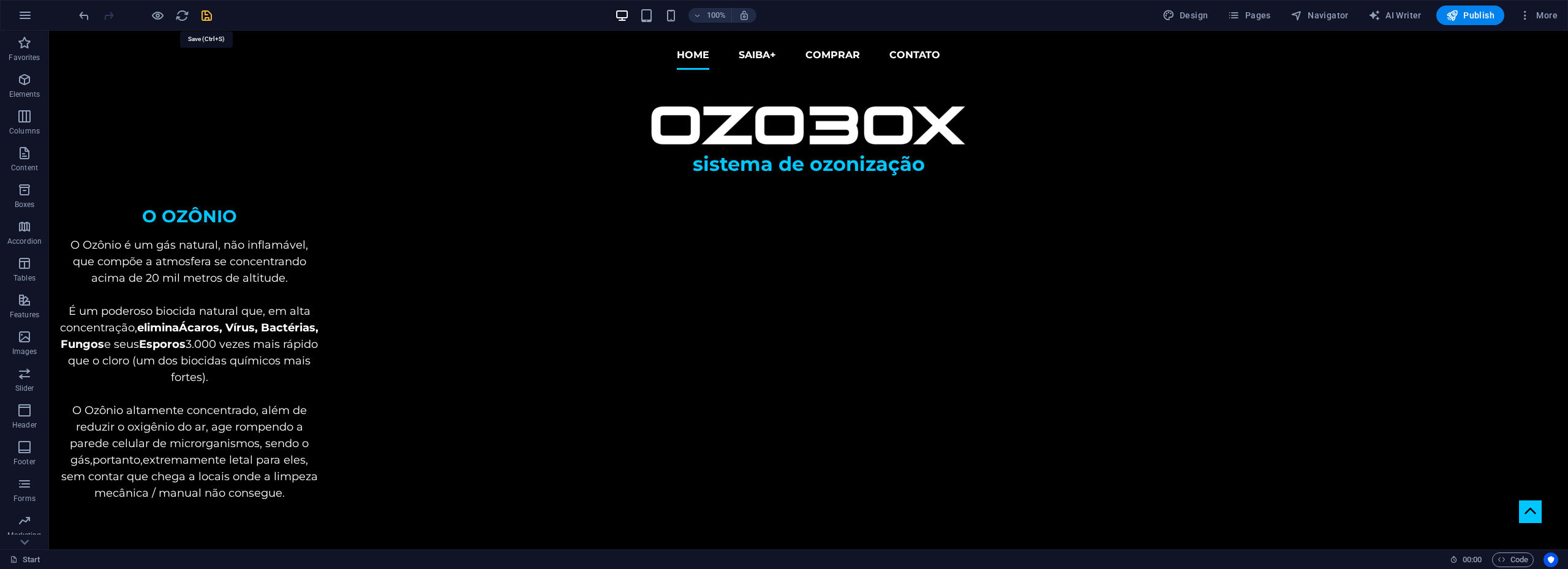
click at [204, 14] on icon "save" at bounding box center [206, 15] width 14 height 14
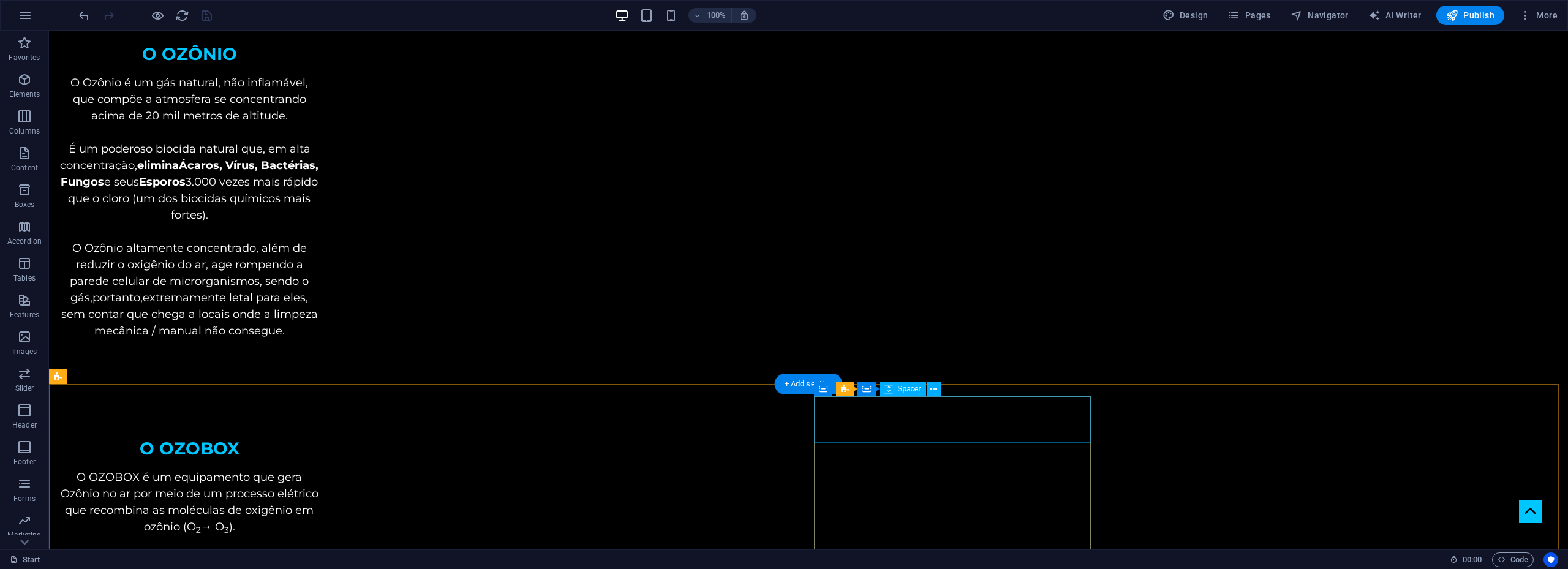
scroll to position [490, 0]
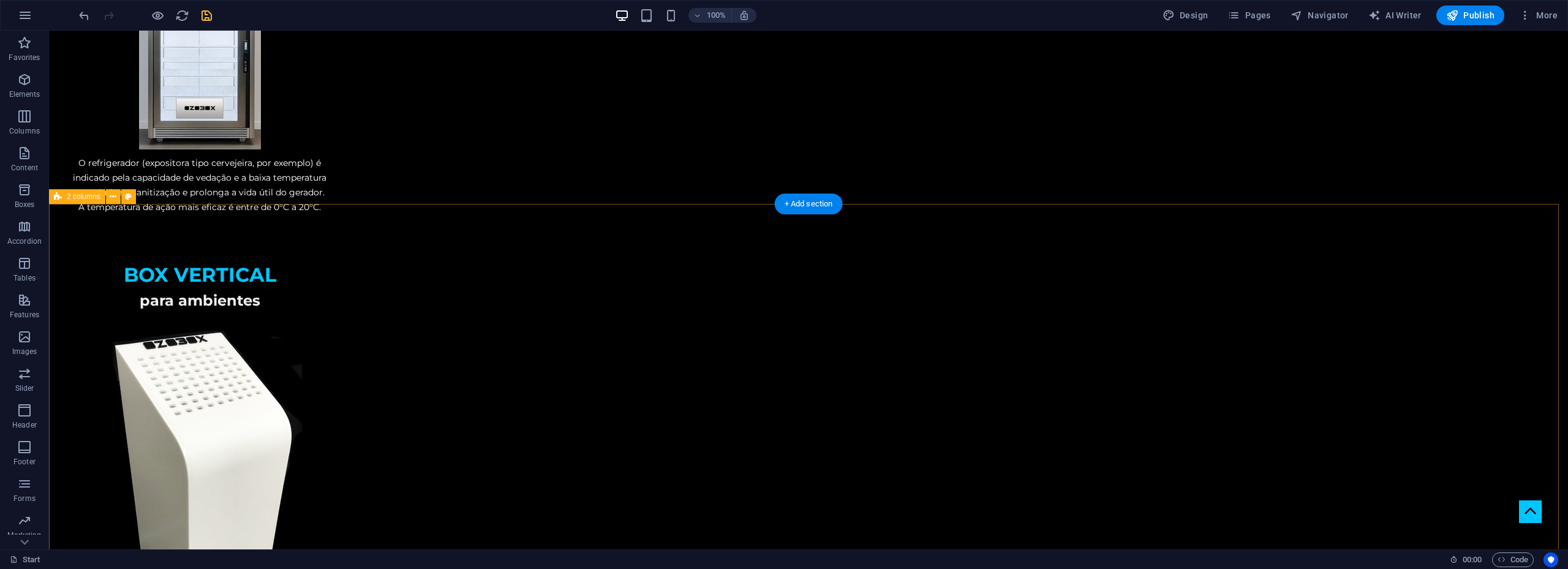
scroll to position [2327, 0]
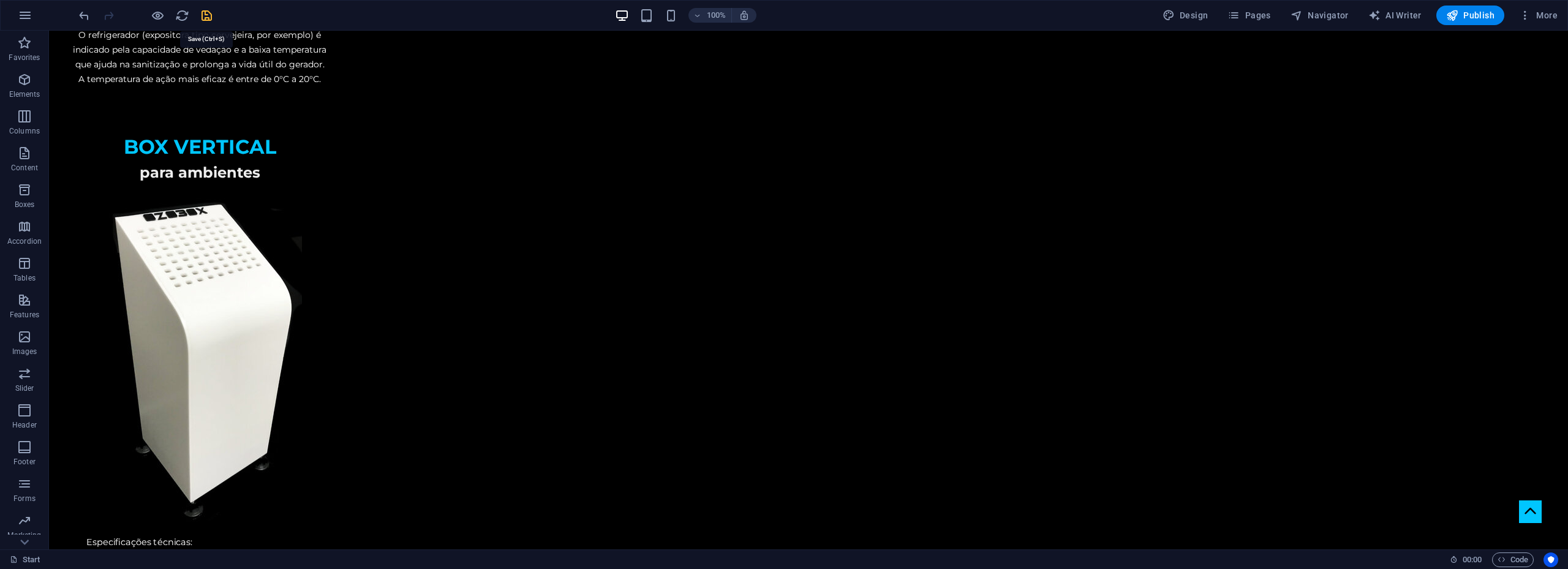
click at [203, 15] on icon "save" at bounding box center [206, 15] width 14 height 14
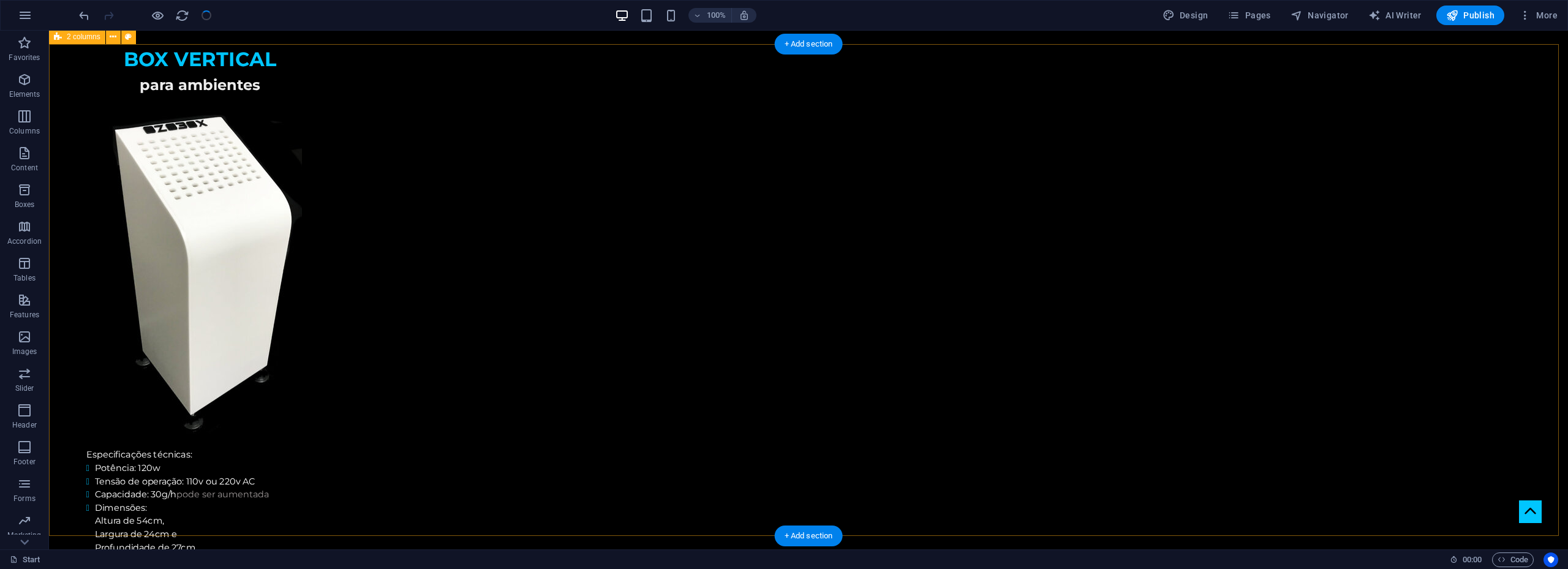
scroll to position [2511, 0]
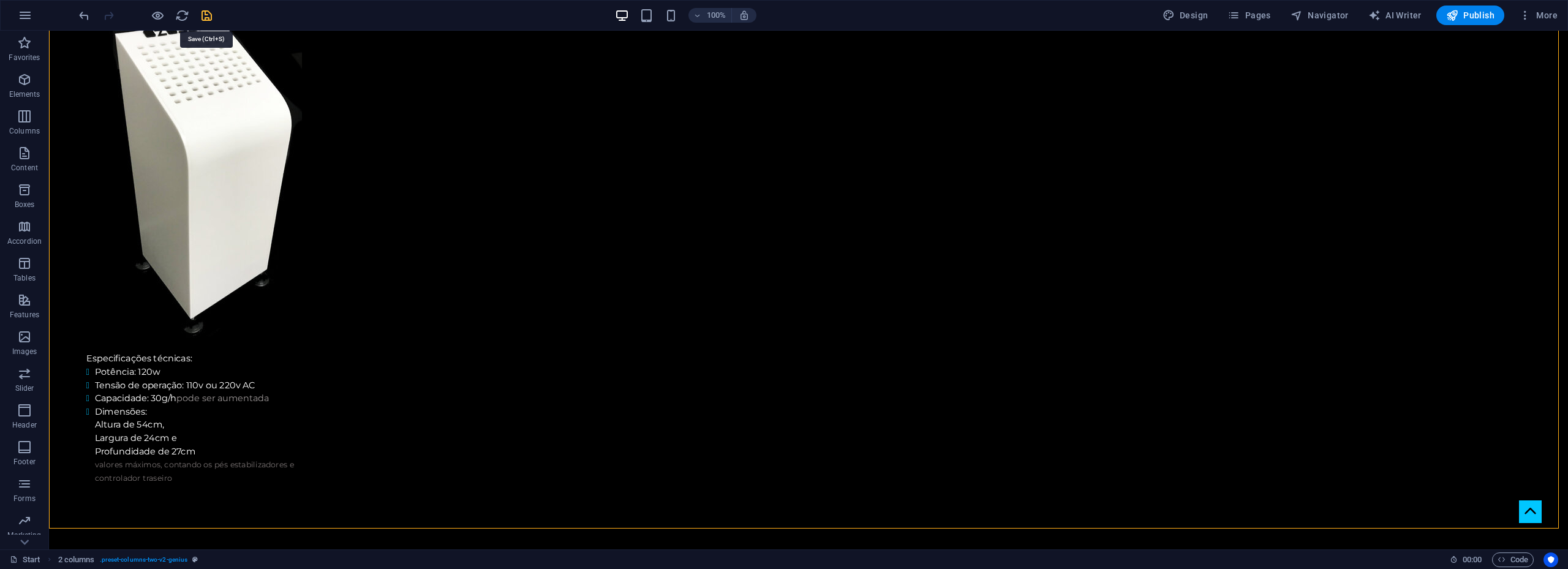
click at [209, 19] on icon "save" at bounding box center [206, 15] width 14 height 14
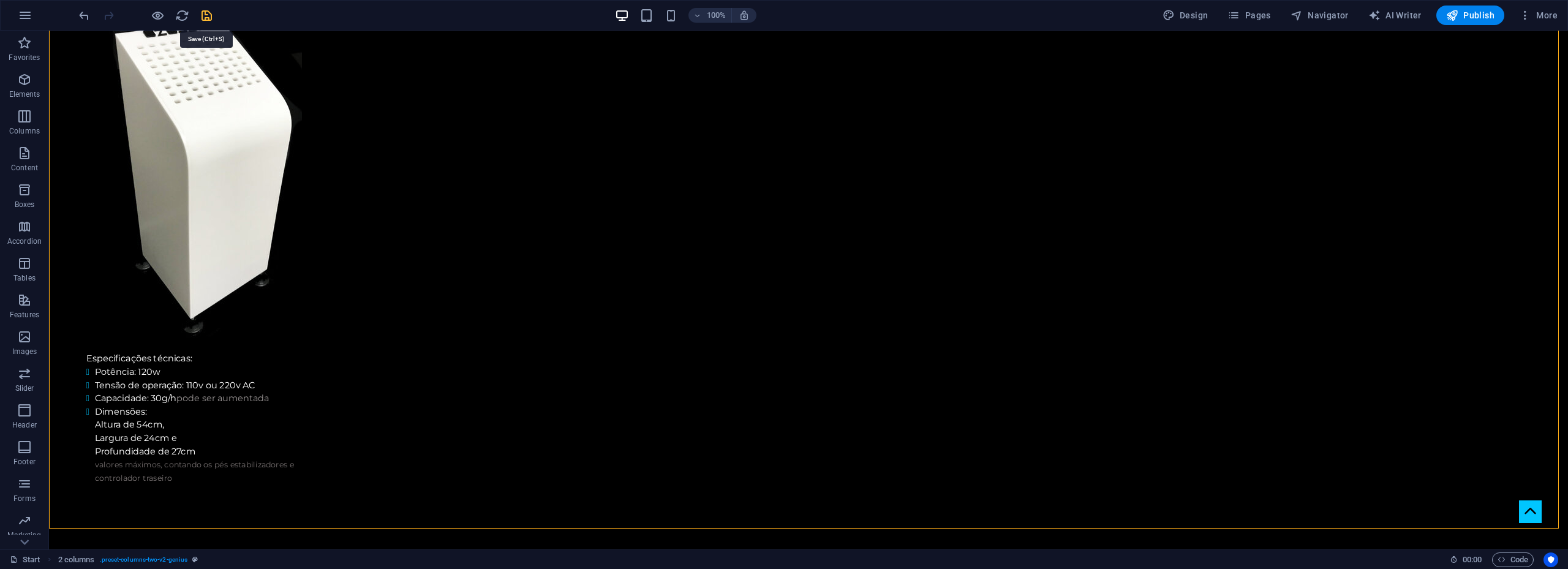
click at [210, 12] on icon "save" at bounding box center [206, 15] width 14 height 14
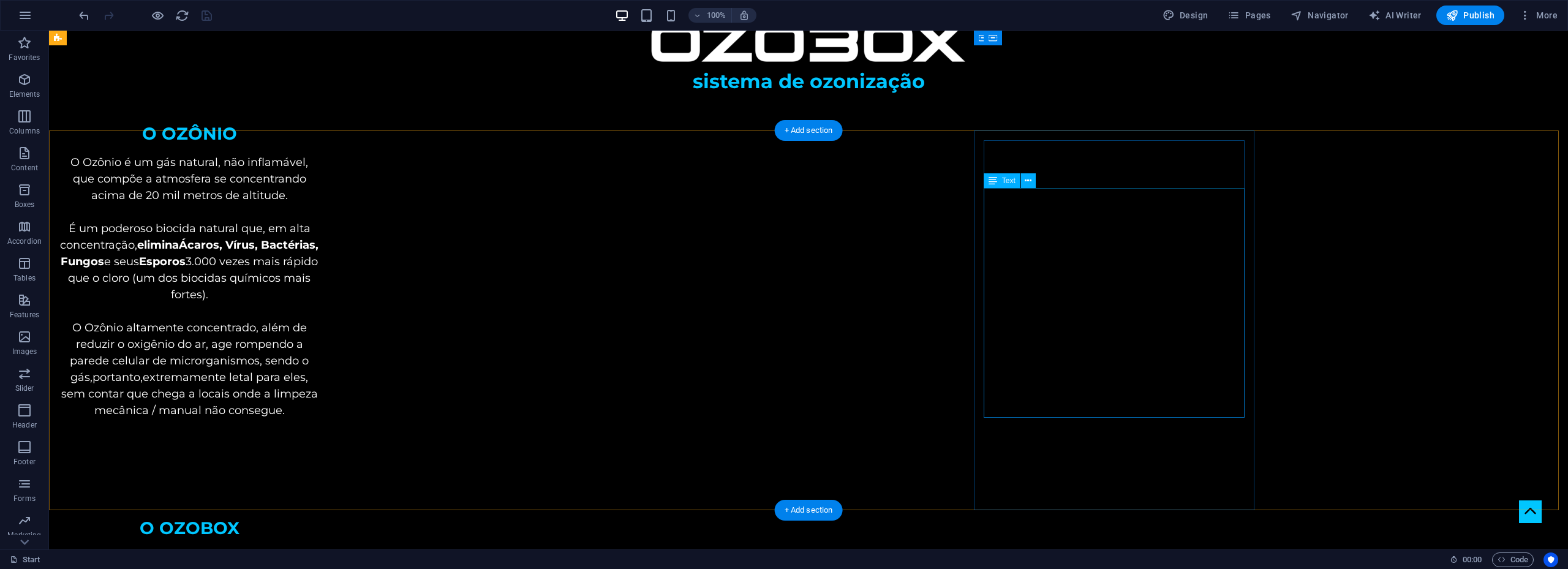
scroll to position [0, 0]
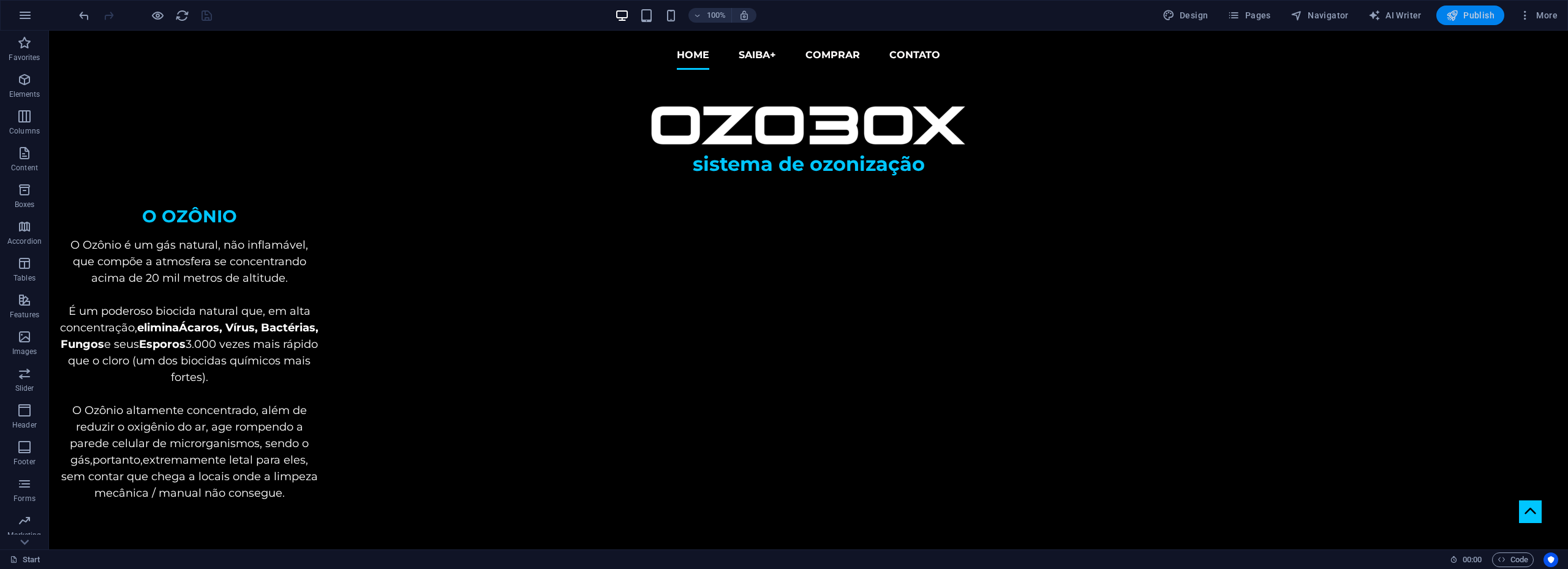
click at [1478, 12] on span "Publish" at bounding box center [1470, 15] width 48 height 12
